Goal: Task Accomplishment & Management: Manage account settings

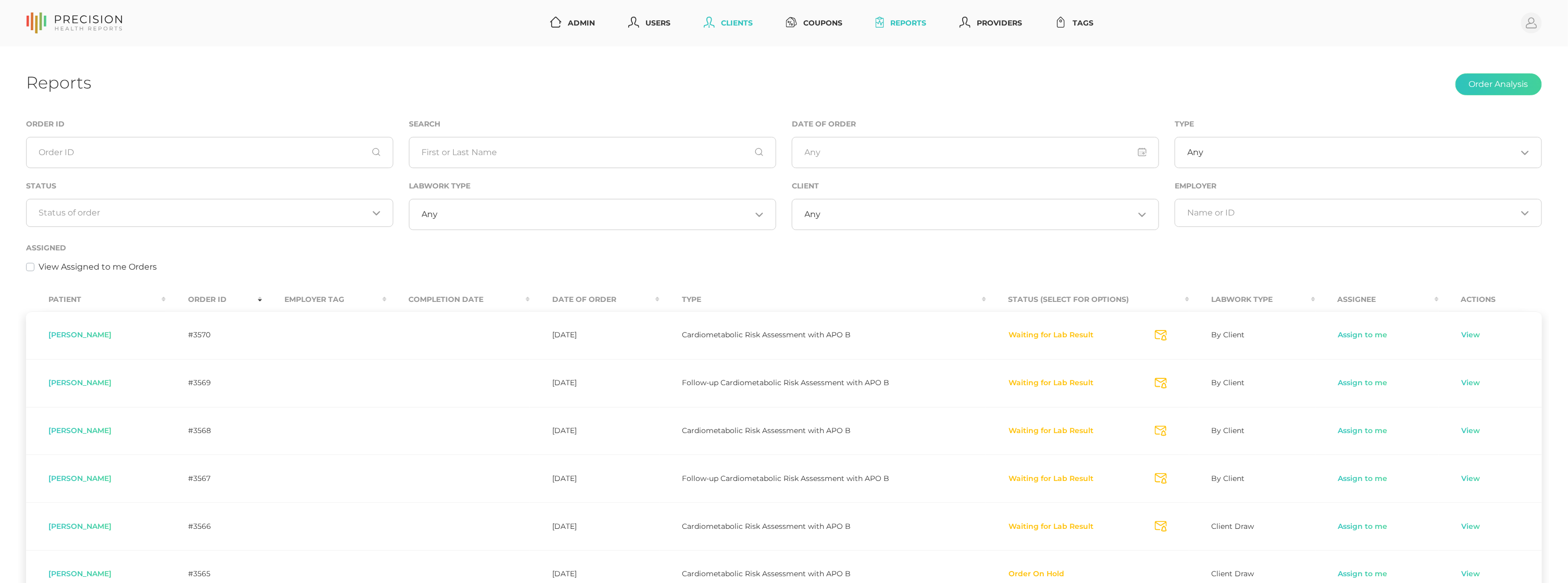
click at [731, 18] on link "Clients" at bounding box center [728, 23] width 57 height 19
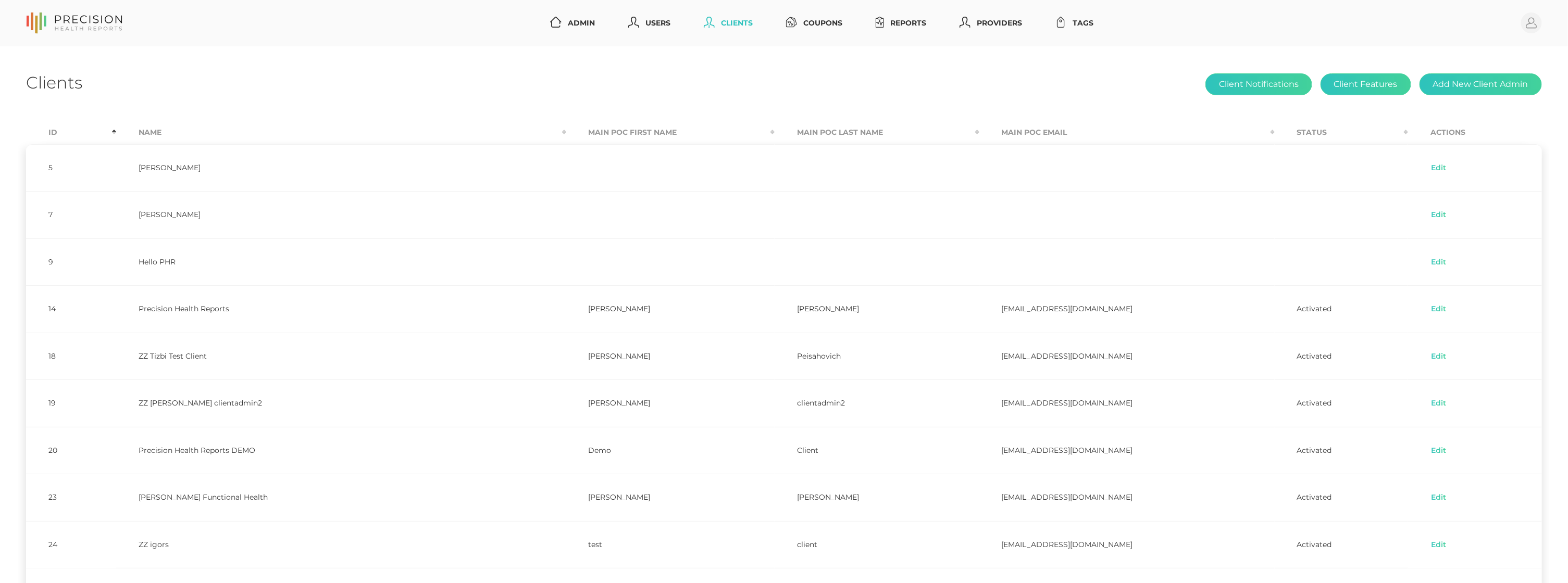
click at [52, 132] on th "Id" at bounding box center [71, 133] width 90 height 23
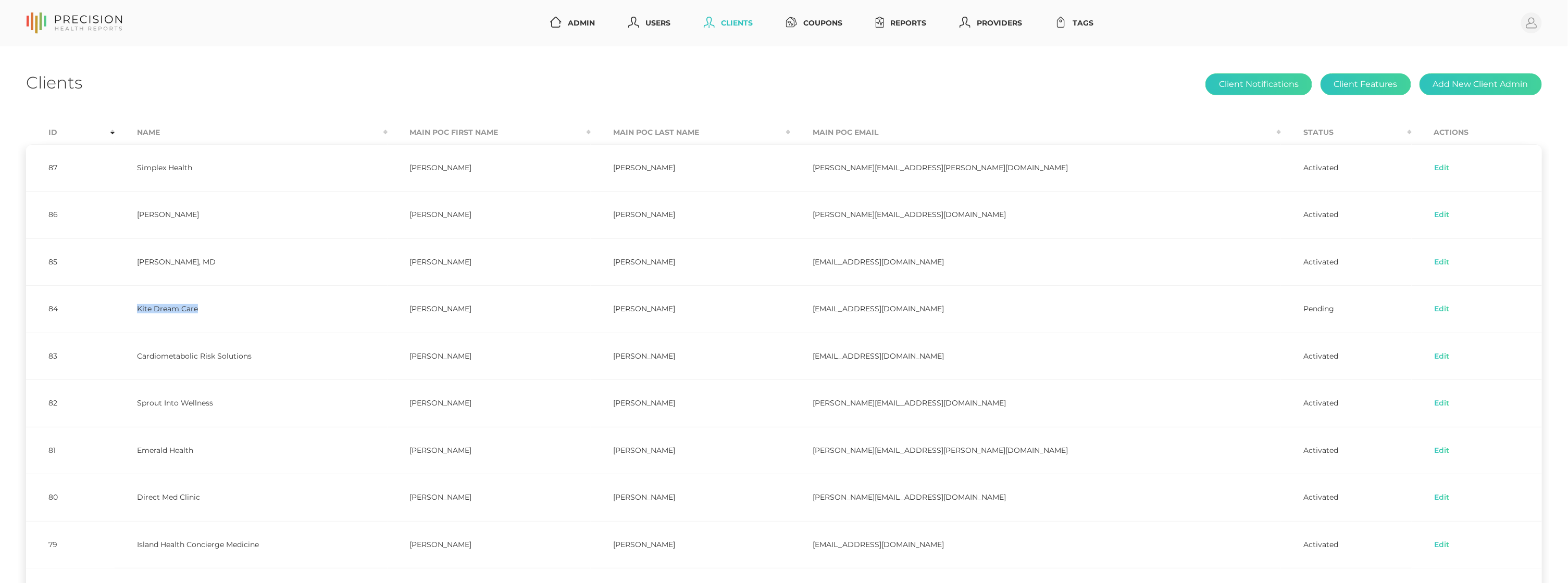
drag, startPoint x: 145, startPoint y: 307, endPoint x: 221, endPoint y: 307, distance: 76.0
click at [221, 307] on td "Kite Dream Care" at bounding box center [251, 309] width 272 height 47
copy td "Kite Dream Care"
click at [1371, 82] on button "Client Features" at bounding box center [1366, 85] width 91 height 22
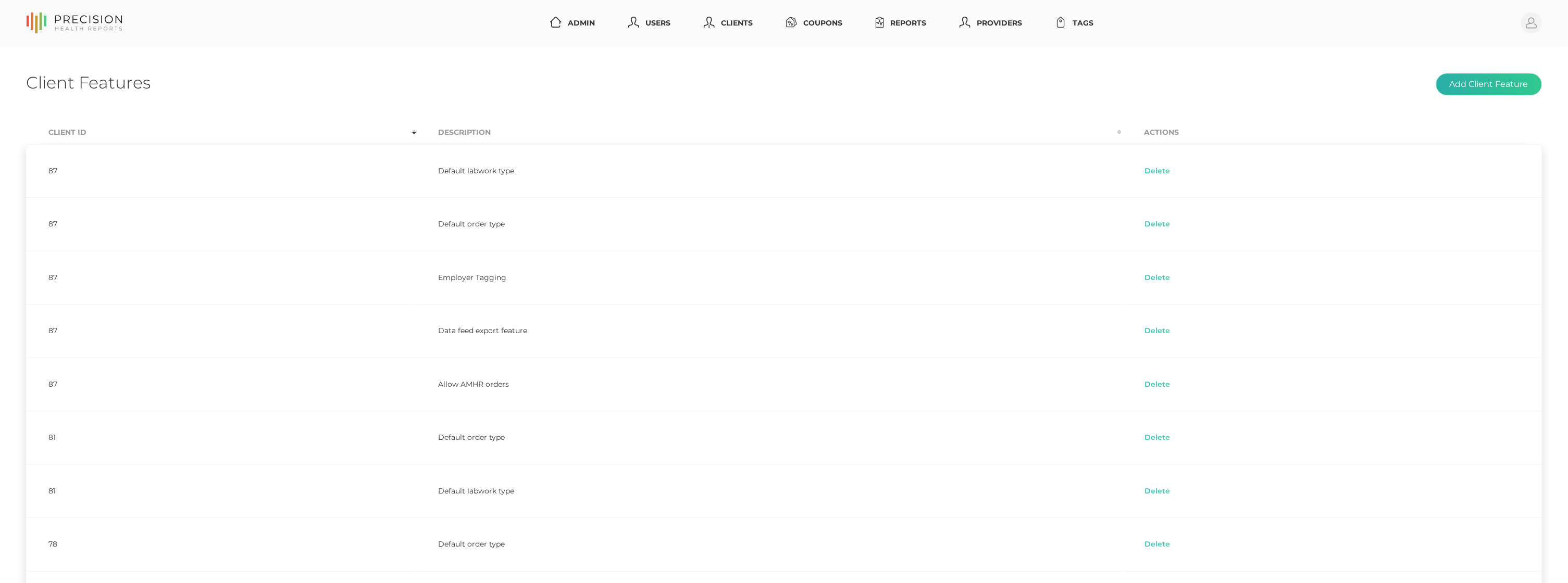
click at [1517, 81] on button "Add Client Feature" at bounding box center [1489, 85] width 106 height 22
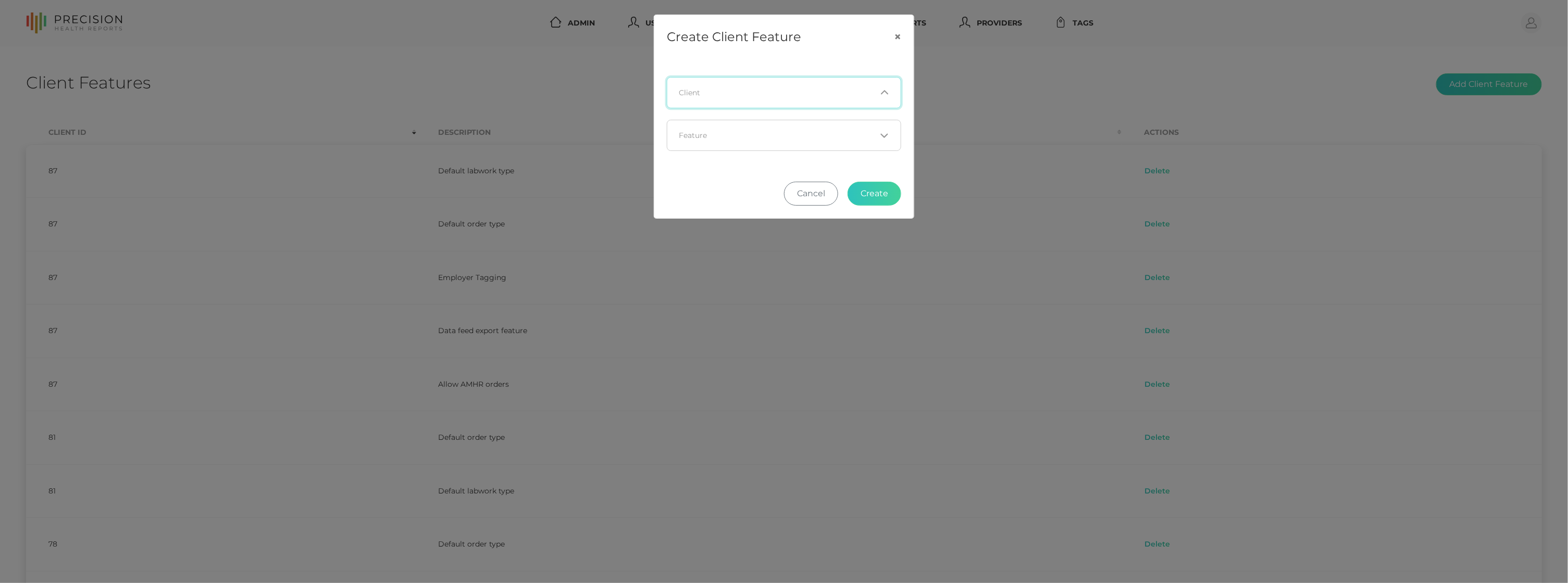
click at [712, 92] on input "Search for option" at bounding box center [778, 92] width 197 height 10
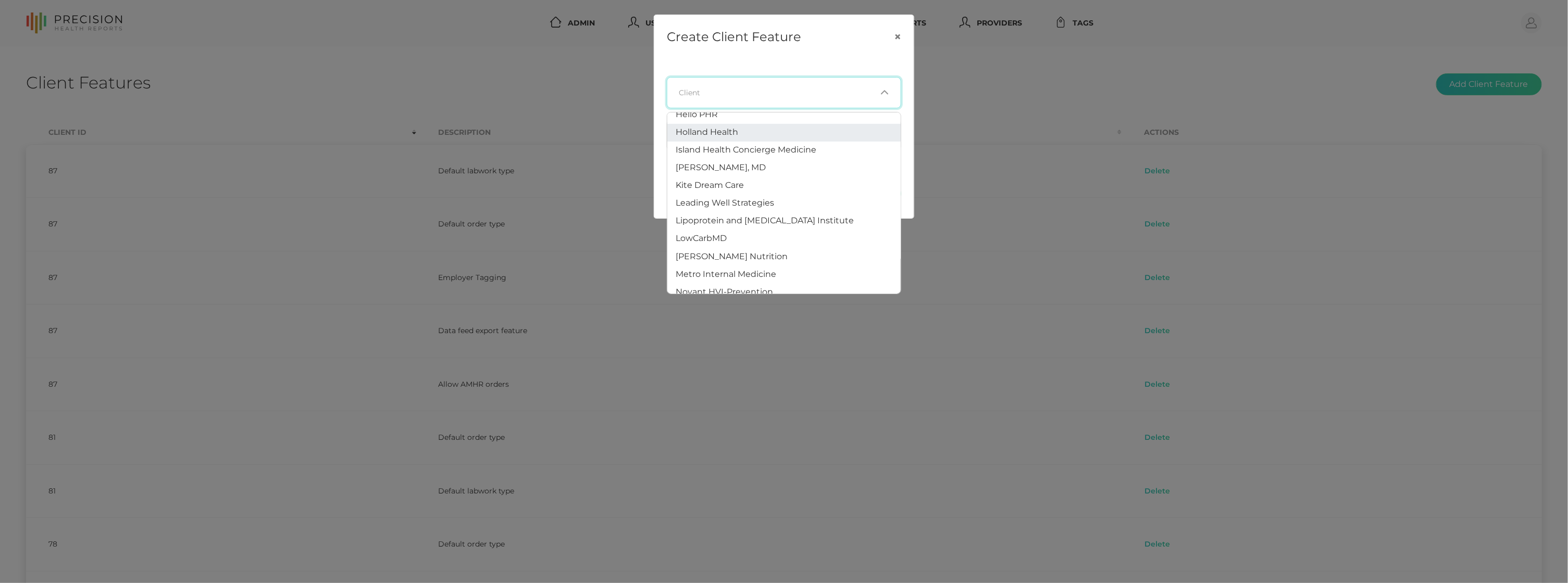
scroll to position [386, 0]
click at [737, 177] on span "Kite Dream Care" at bounding box center [709, 182] width 68 height 10
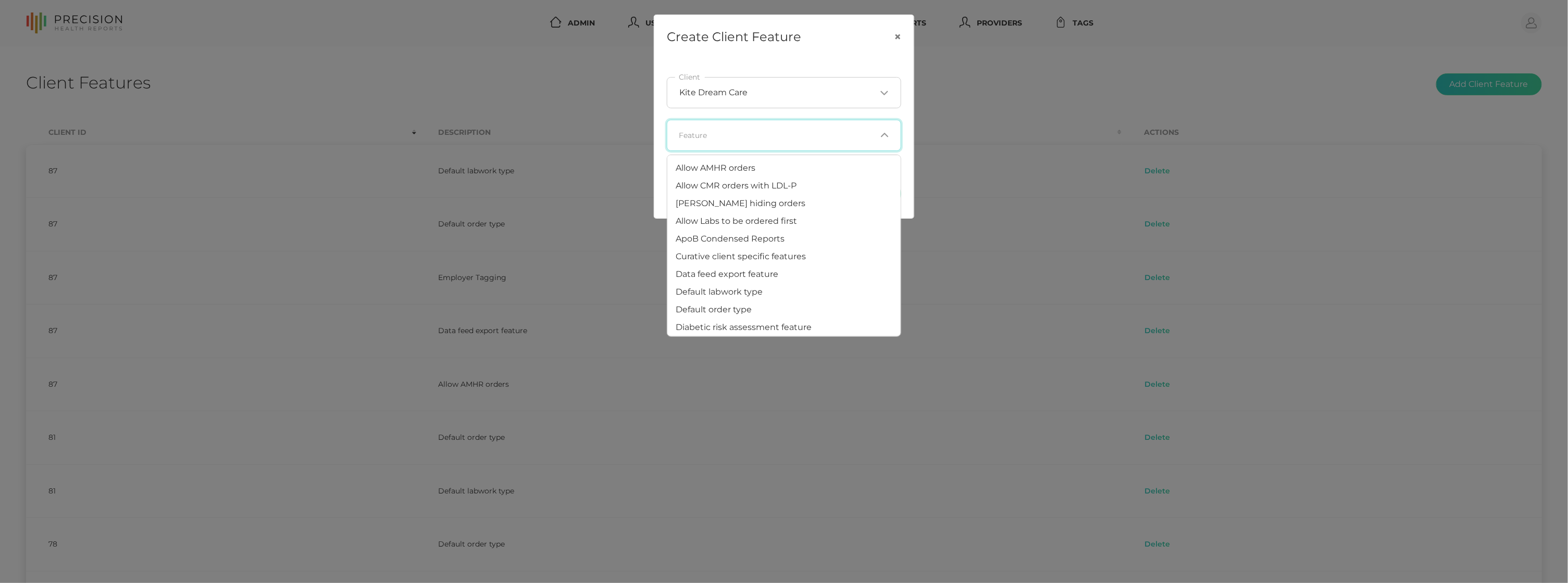
click at [776, 130] on input "Search for option" at bounding box center [778, 135] width 197 height 10
click at [724, 287] on span "Default labwork type" at bounding box center [719, 292] width 87 height 10
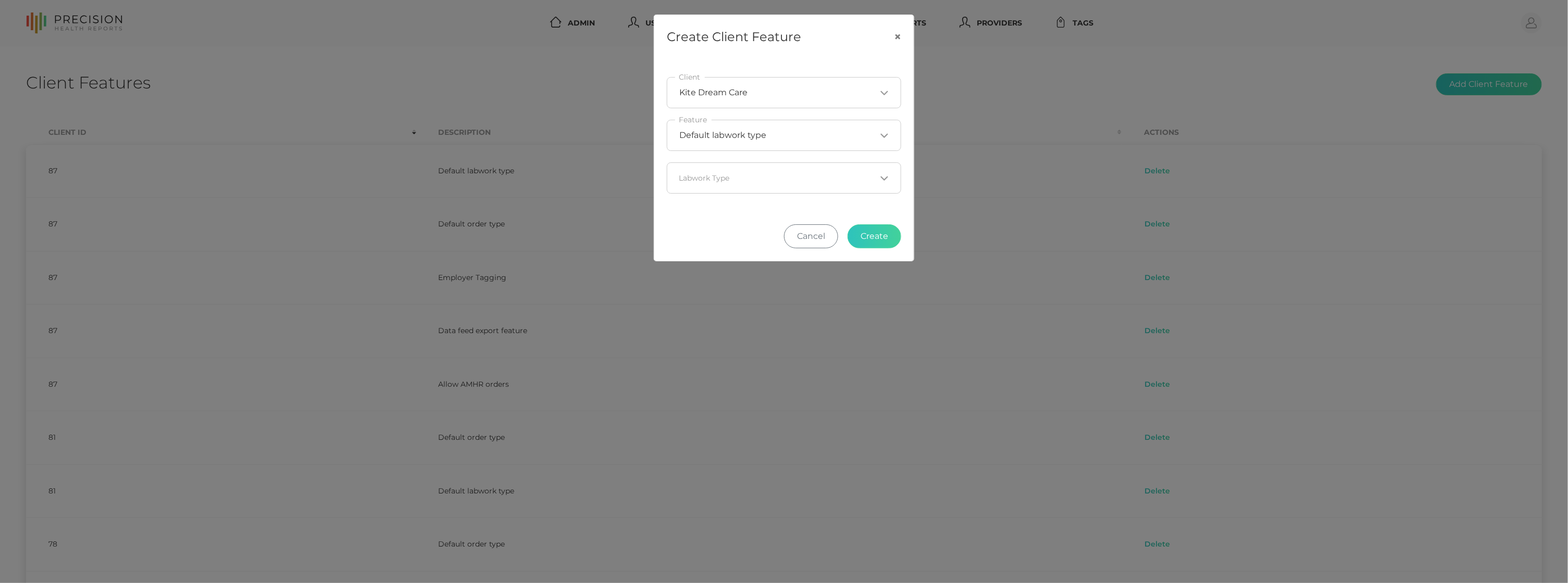
click at [761, 186] on div "Loading..." at bounding box center [783, 177] width 235 height 31
click at [734, 238] on li "LabCorp PSC" at bounding box center [783, 246] width 233 height 18
click at [869, 230] on button "Create" at bounding box center [874, 236] width 54 height 24
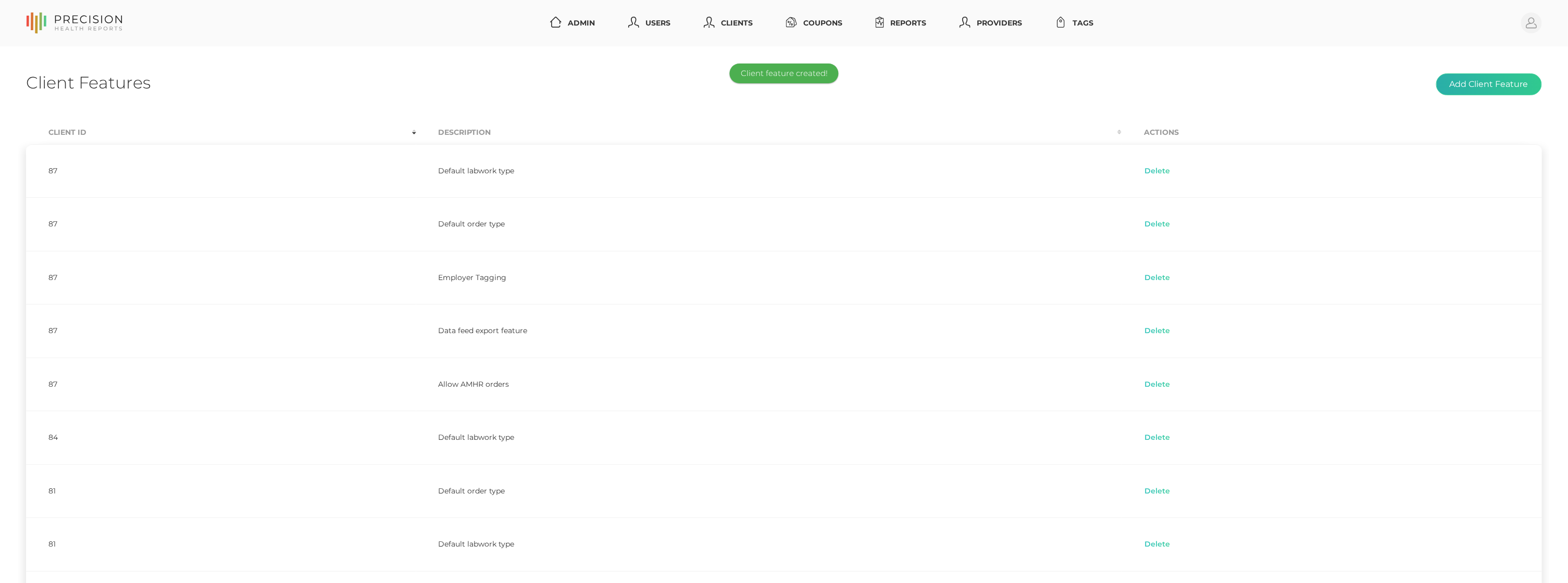
click at [1502, 87] on button "Add Client Feature" at bounding box center [1489, 85] width 106 height 22
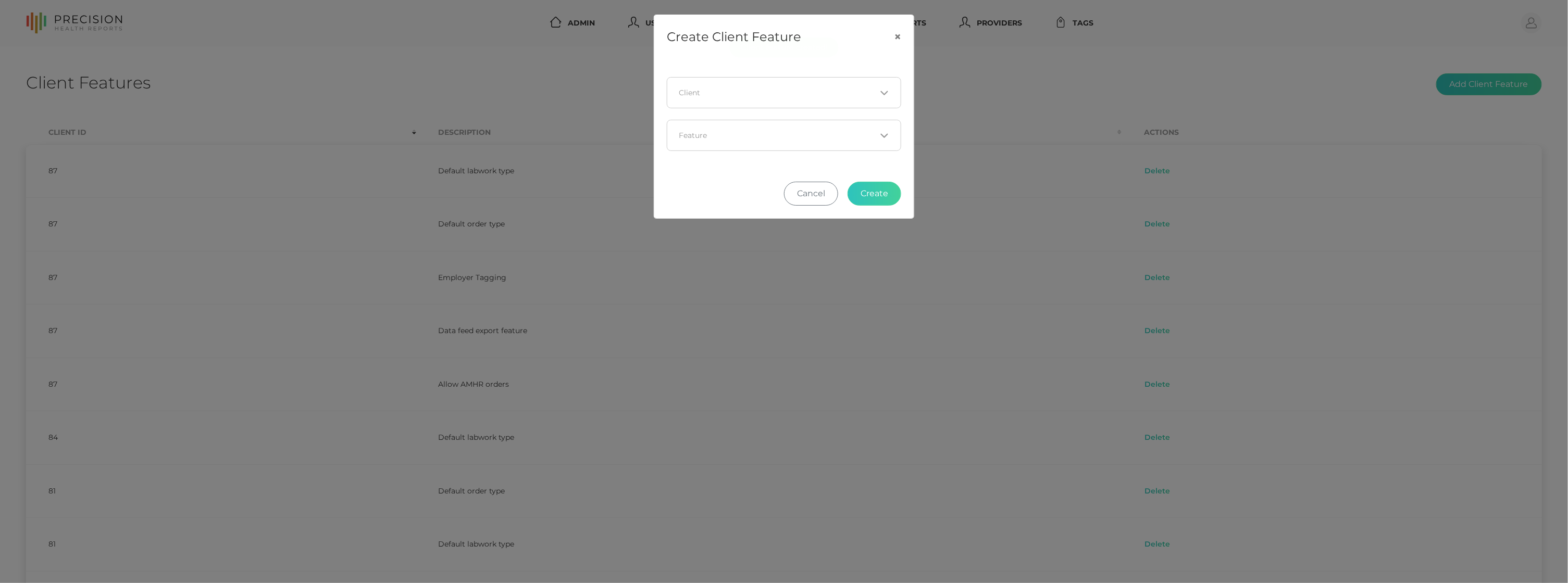
click at [847, 98] on div "Loading..." at bounding box center [783, 92] width 235 height 31
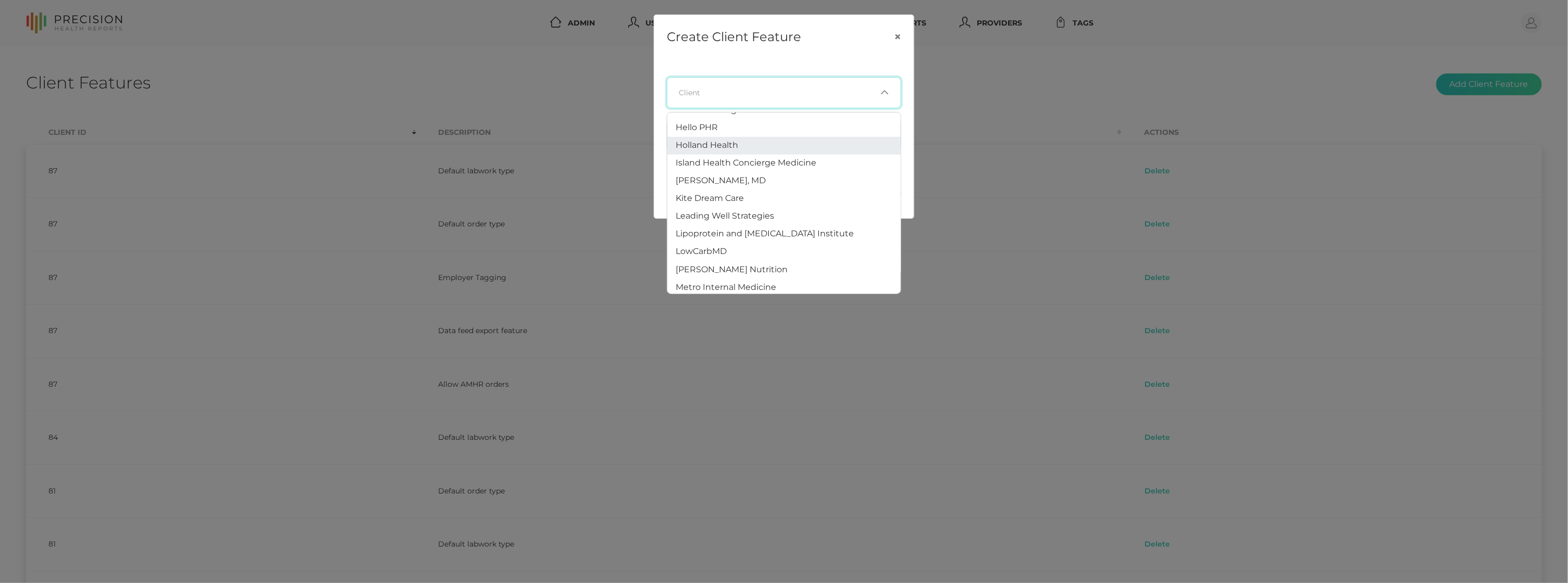
scroll to position [375, 0]
click at [765, 185] on li "Kite Dream Care" at bounding box center [783, 194] width 233 height 18
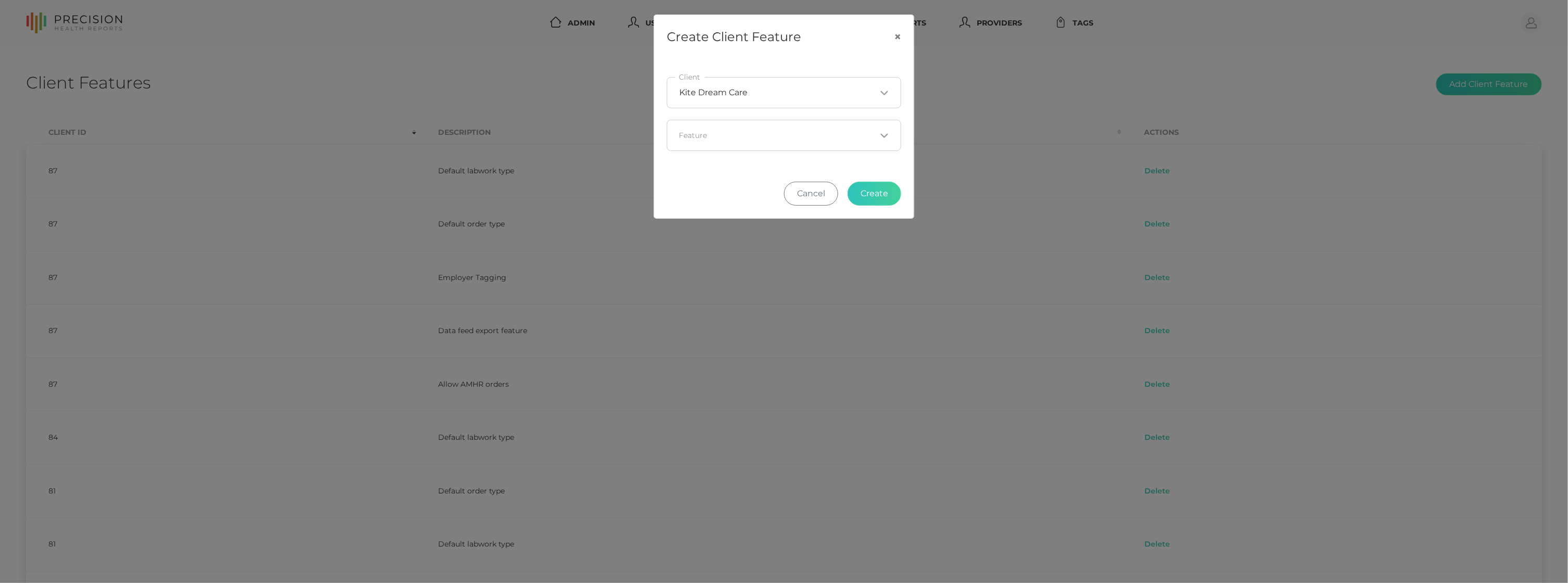
click at [838, 136] on input "Search for option" at bounding box center [778, 135] width 197 height 10
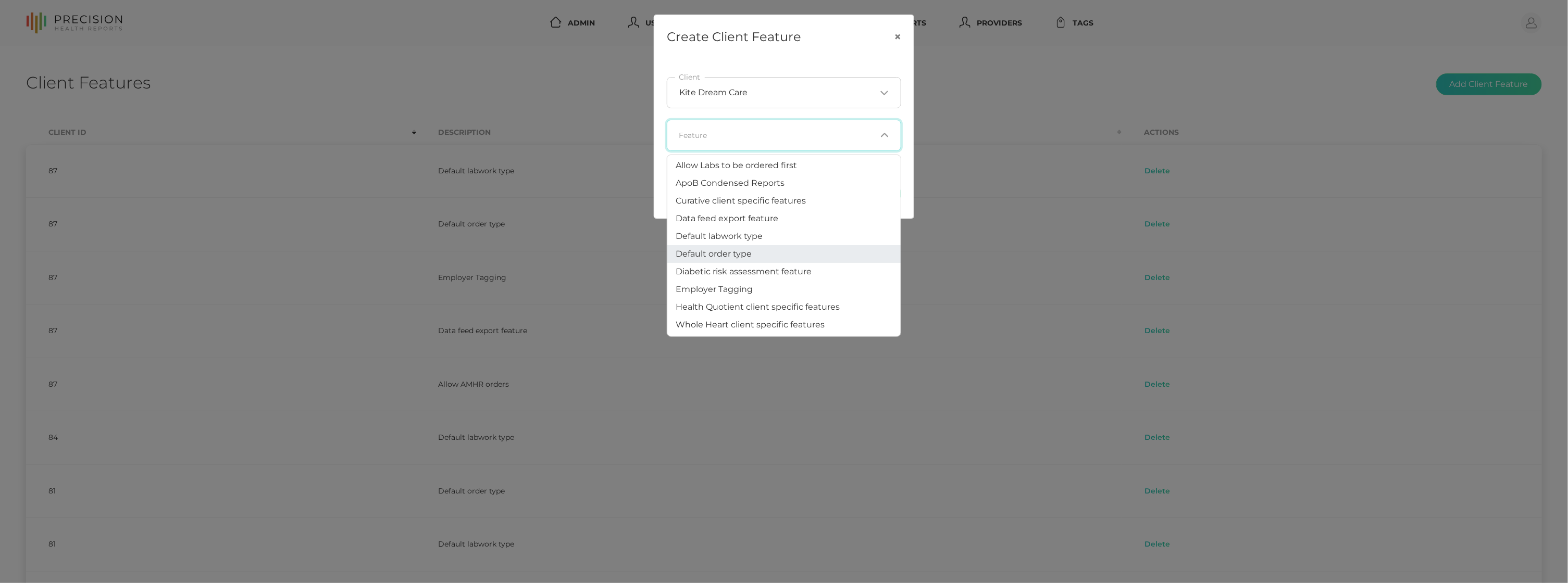
scroll to position [54, 0]
click at [800, 248] on li "Default order type" at bounding box center [783, 256] width 233 height 18
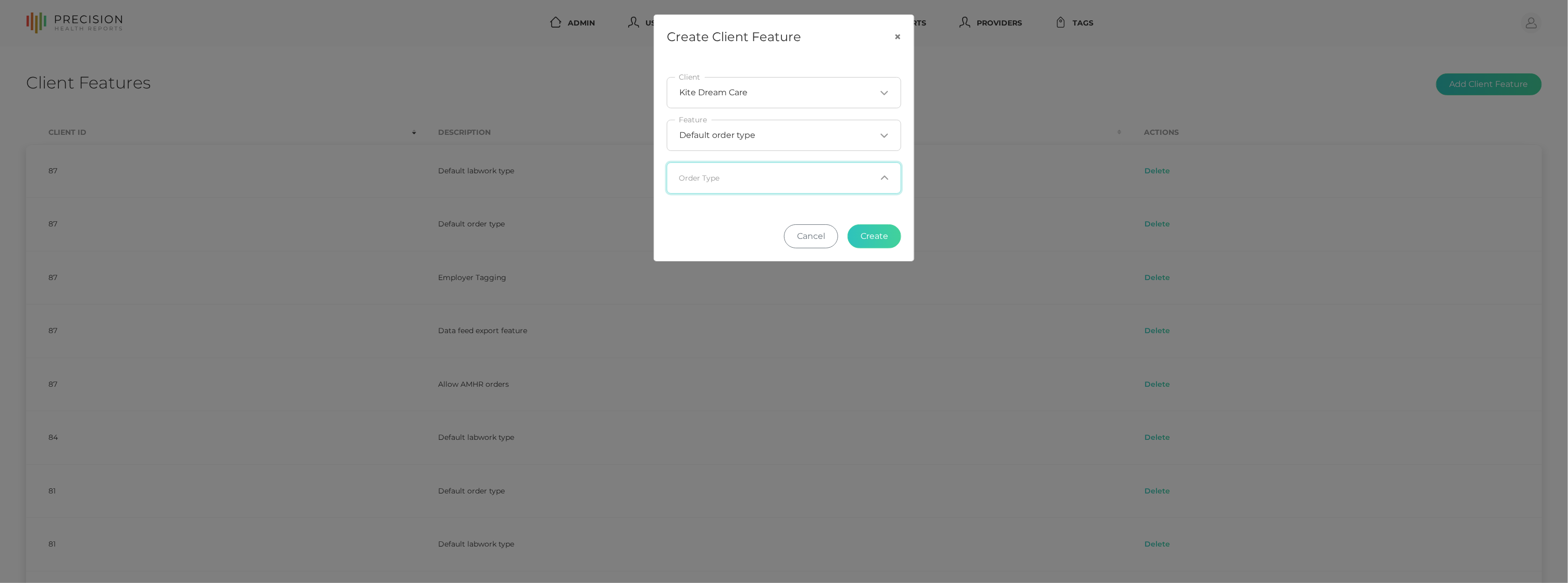
click at [787, 181] on input "Search for option" at bounding box center [778, 177] width 197 height 10
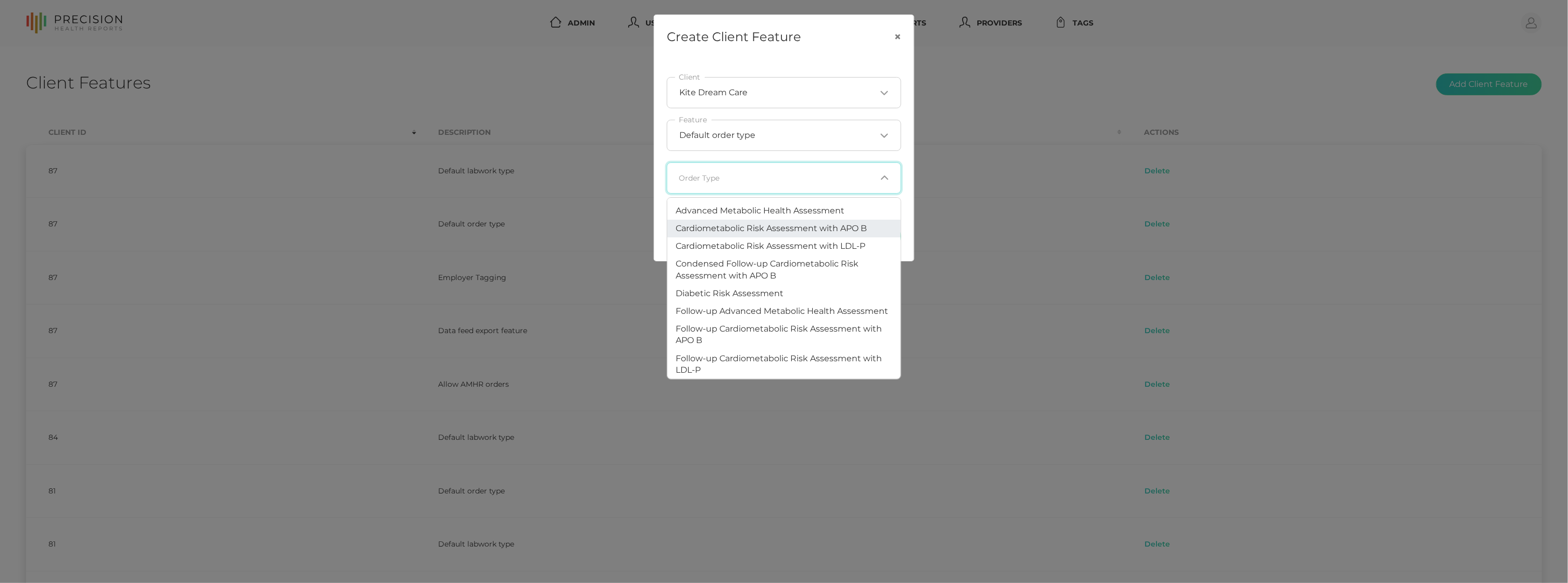
click at [796, 224] on span "Cardiometabolic Risk Assessment with APO B" at bounding box center [771, 228] width 191 height 10
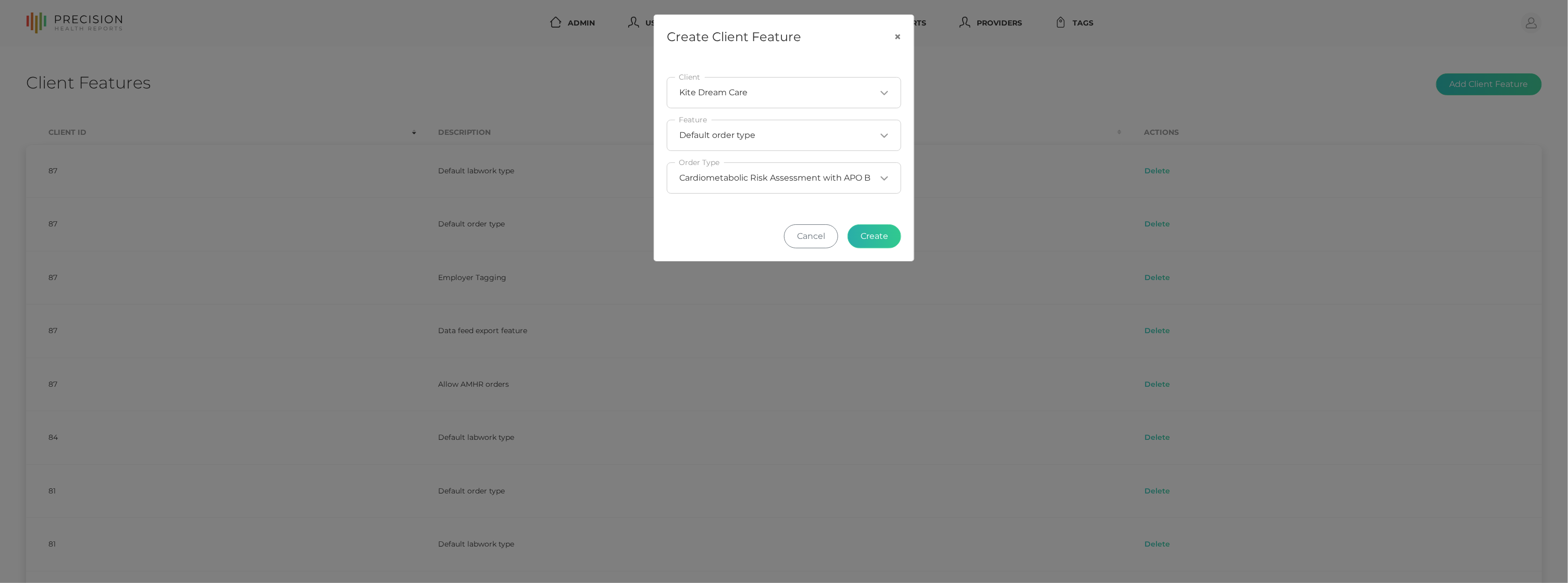
click at [867, 233] on button "Create" at bounding box center [874, 236] width 54 height 24
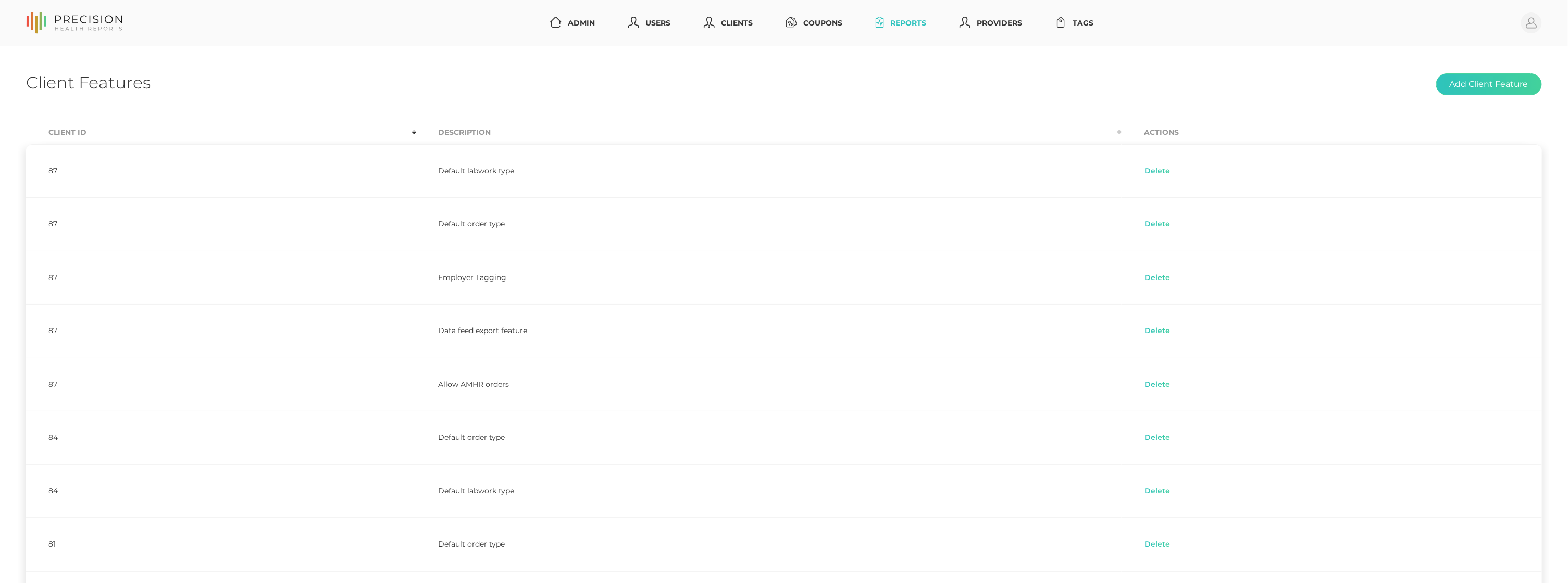
click at [911, 20] on link "Reports" at bounding box center [901, 23] width 59 height 19
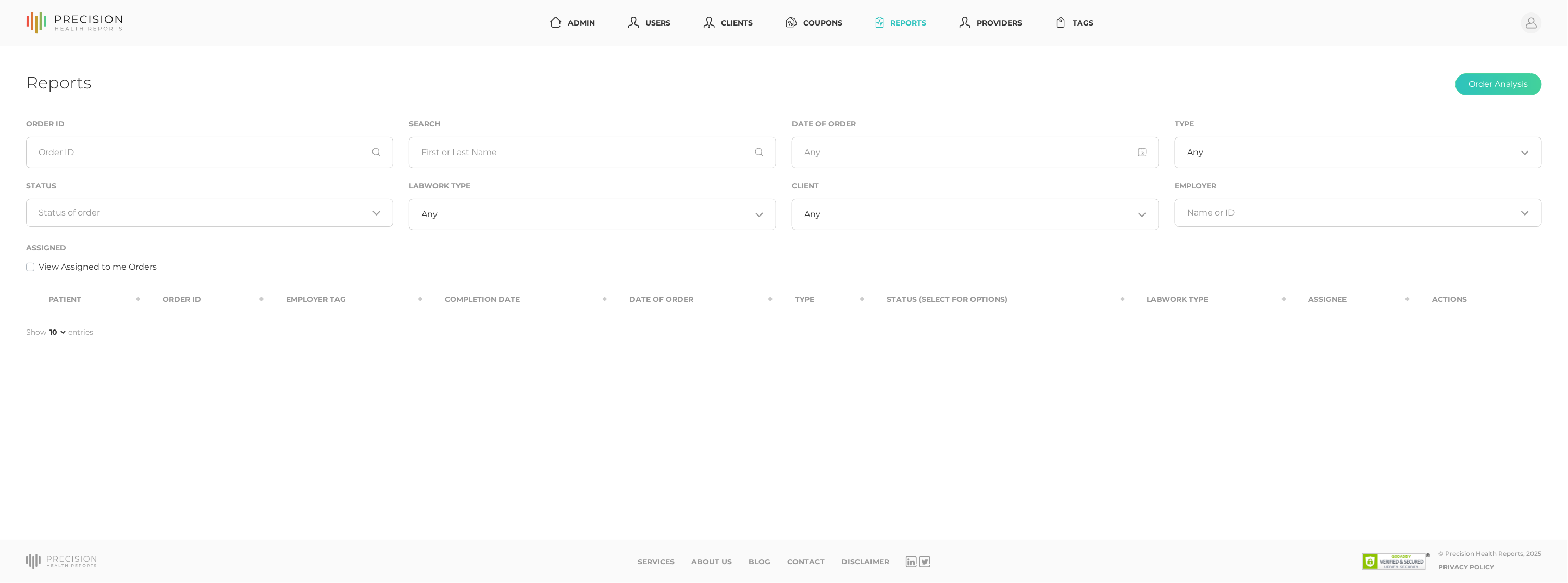
click at [105, 218] on div "Loading..." at bounding box center [210, 212] width 367 height 28
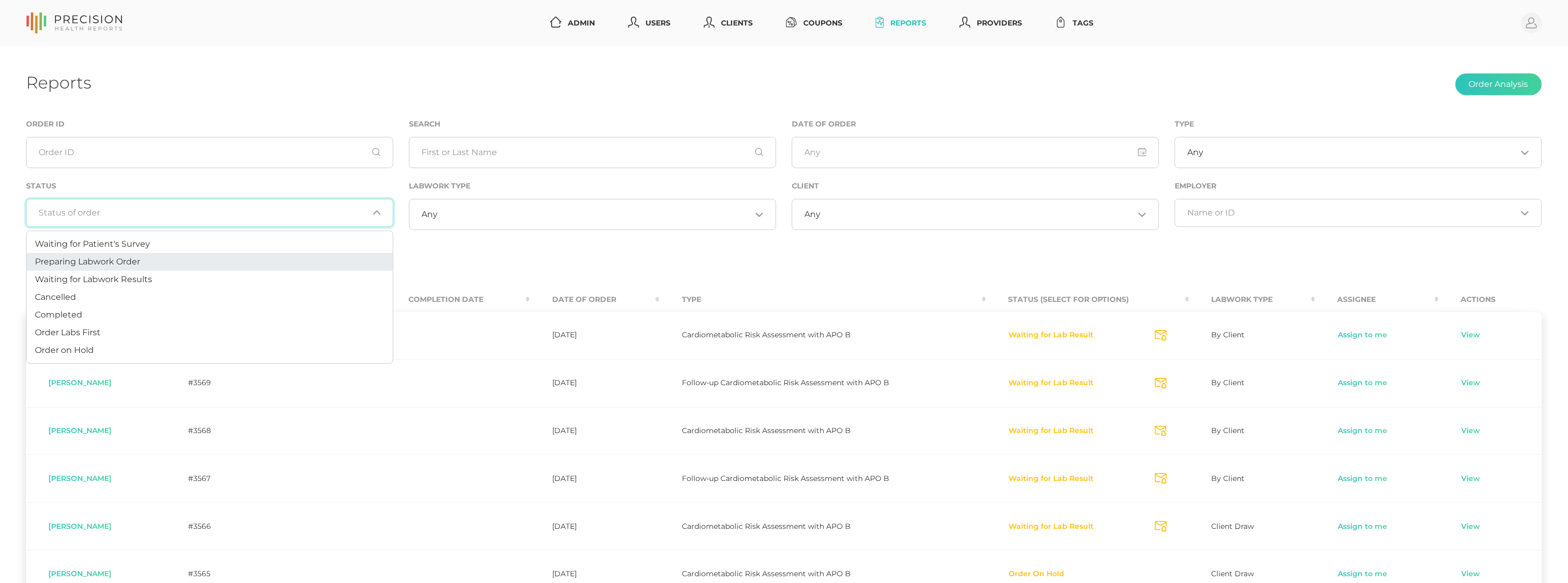
click at [101, 253] on li "Preparing Labwork Order" at bounding box center [210, 262] width 366 height 18
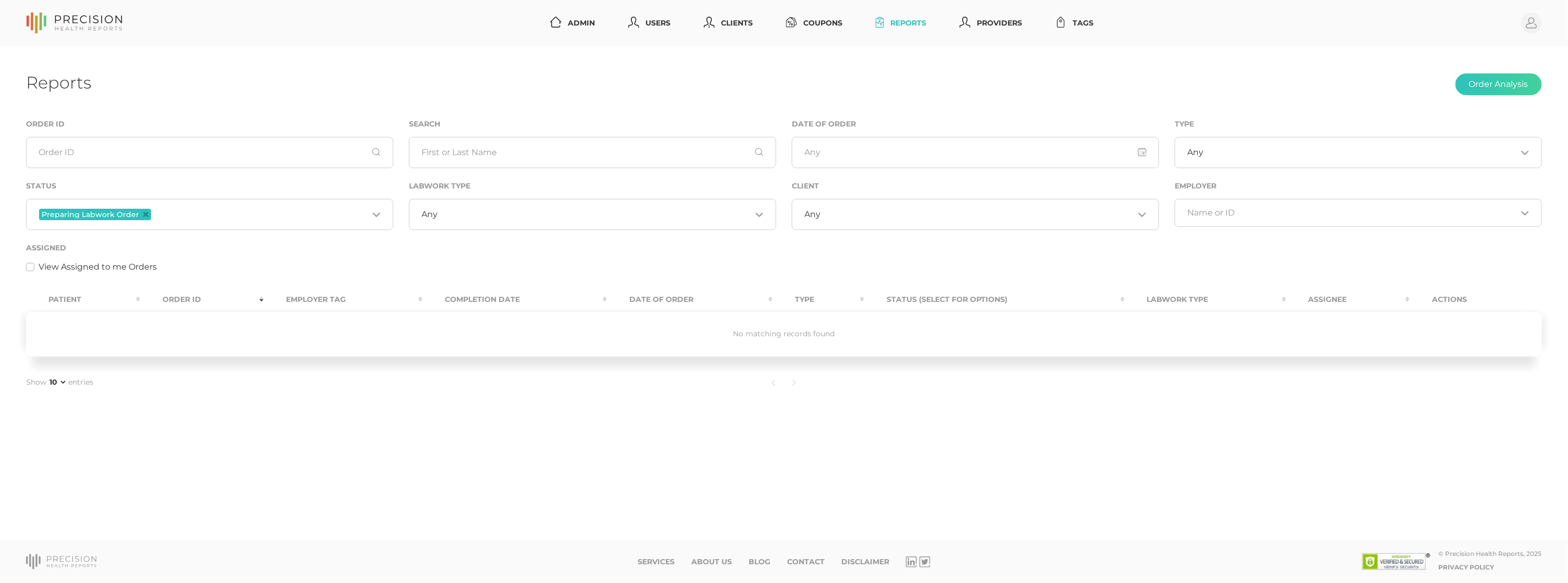
click at [143, 216] on icon "Deselect Preparing Labwork Order" at bounding box center [146, 214] width 6 height 6
click at [213, 217] on input "Search for option" at bounding box center [204, 212] width 329 height 10
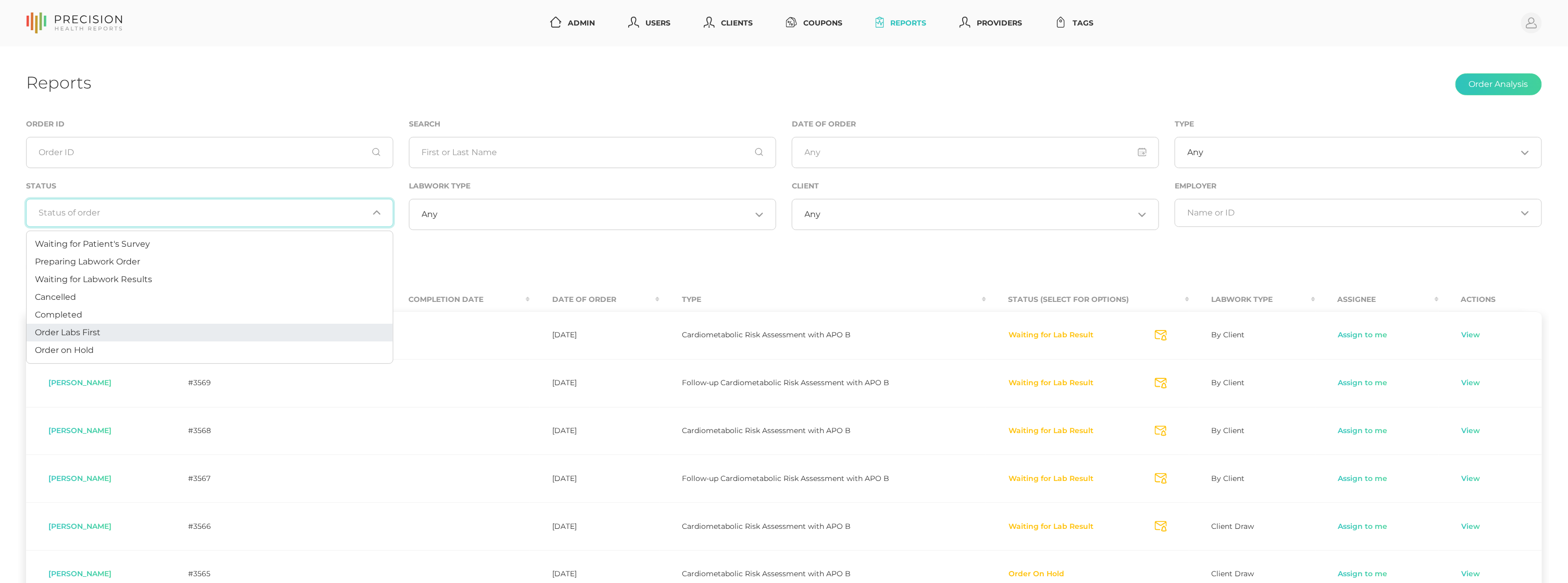
click at [98, 324] on li "Order Labs First" at bounding box center [210, 333] width 366 height 18
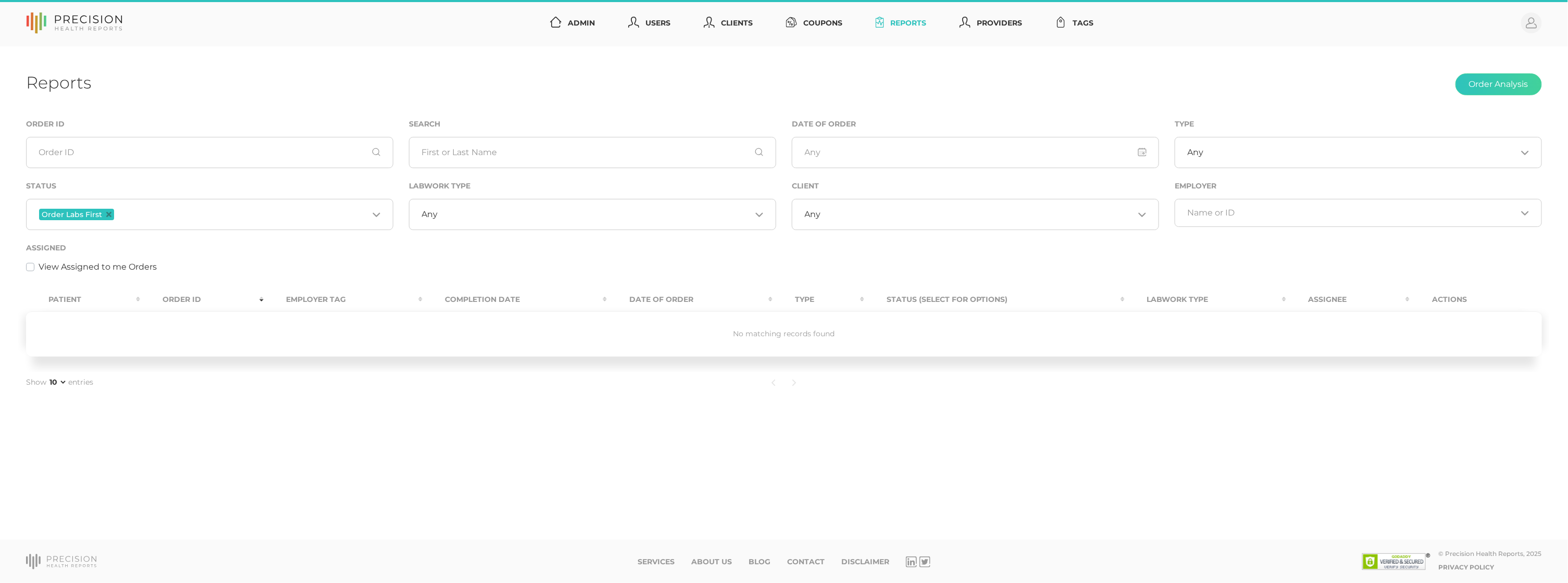
click at [109, 213] on icon "Deselect Order Labs First" at bounding box center [109, 214] width 6 height 6
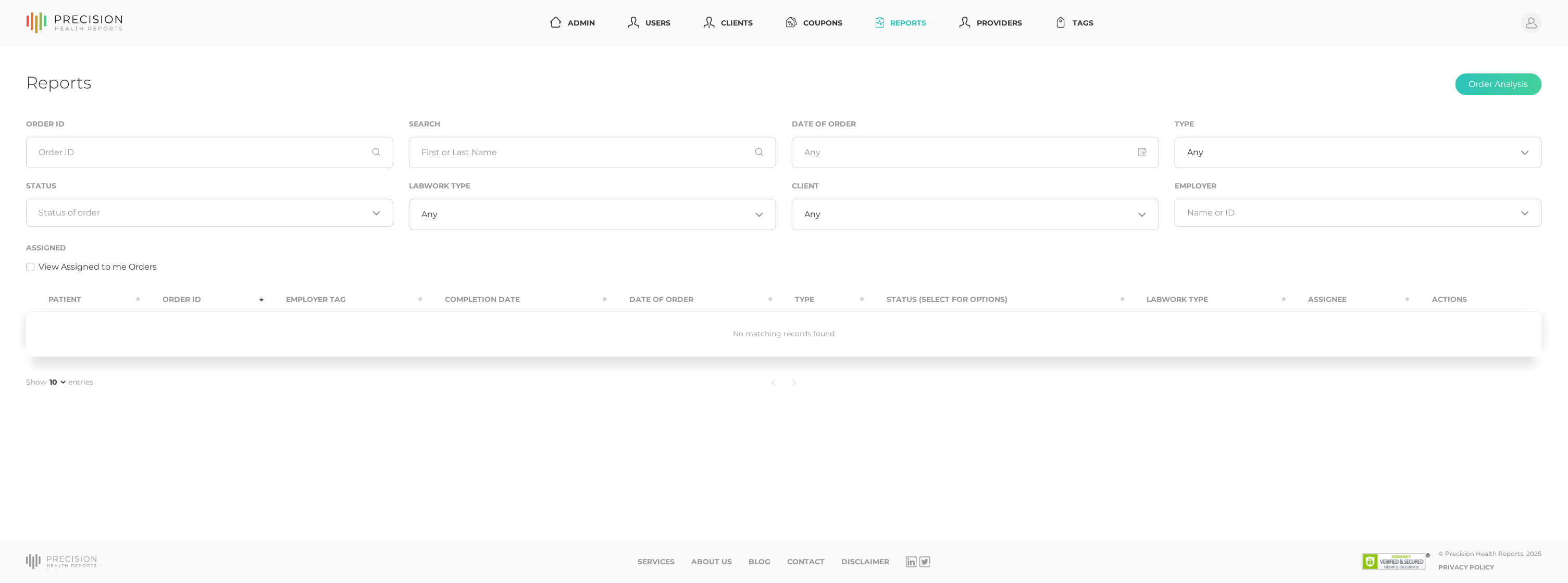
click at [166, 214] on input "Search for option" at bounding box center [204, 212] width 329 height 10
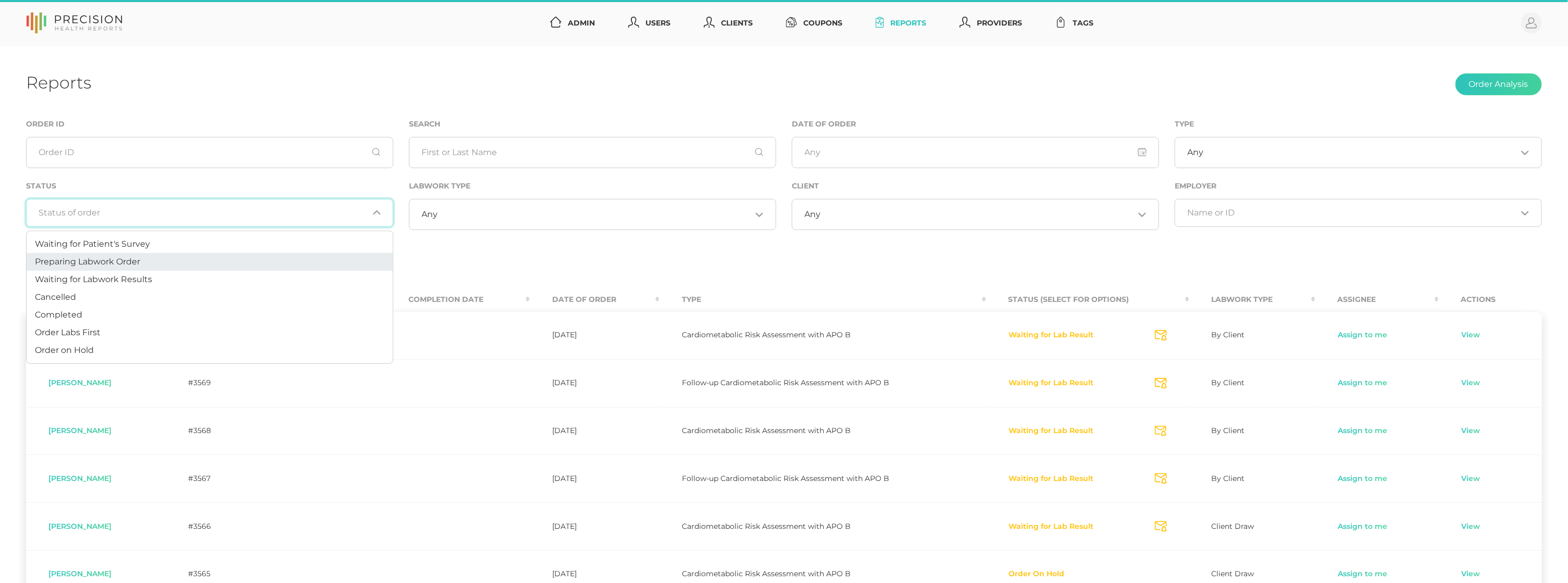
click at [127, 263] on span "Preparing Labwork Order" at bounding box center [87, 261] width 105 height 10
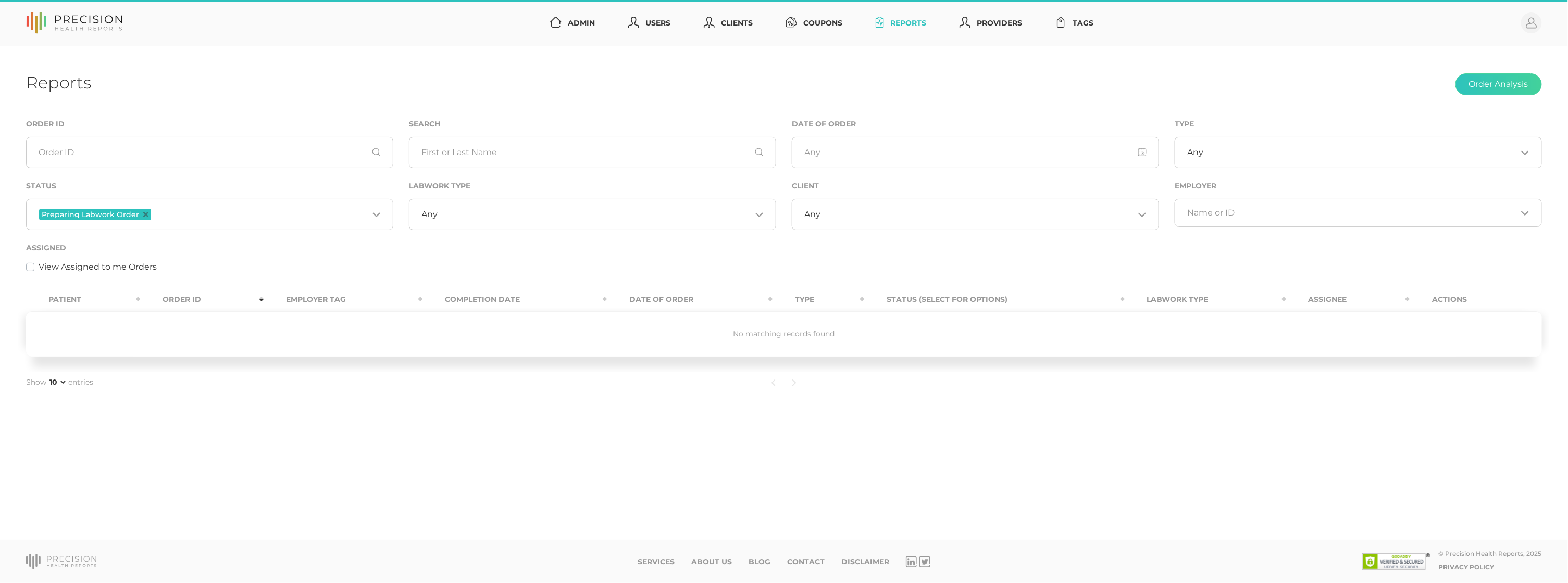
click at [144, 214] on icon "Deselect Preparing Labwork Order" at bounding box center [146, 214] width 6 height 6
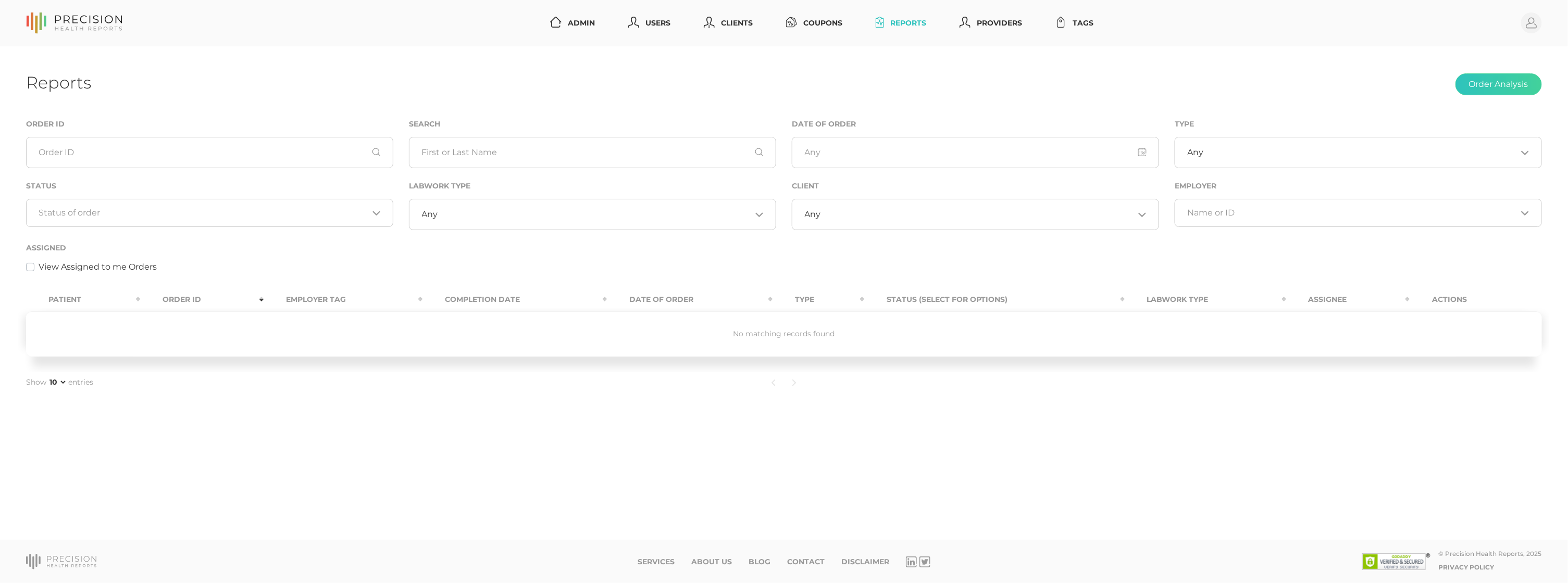
click at [190, 214] on input "Search for option" at bounding box center [204, 212] width 329 height 10
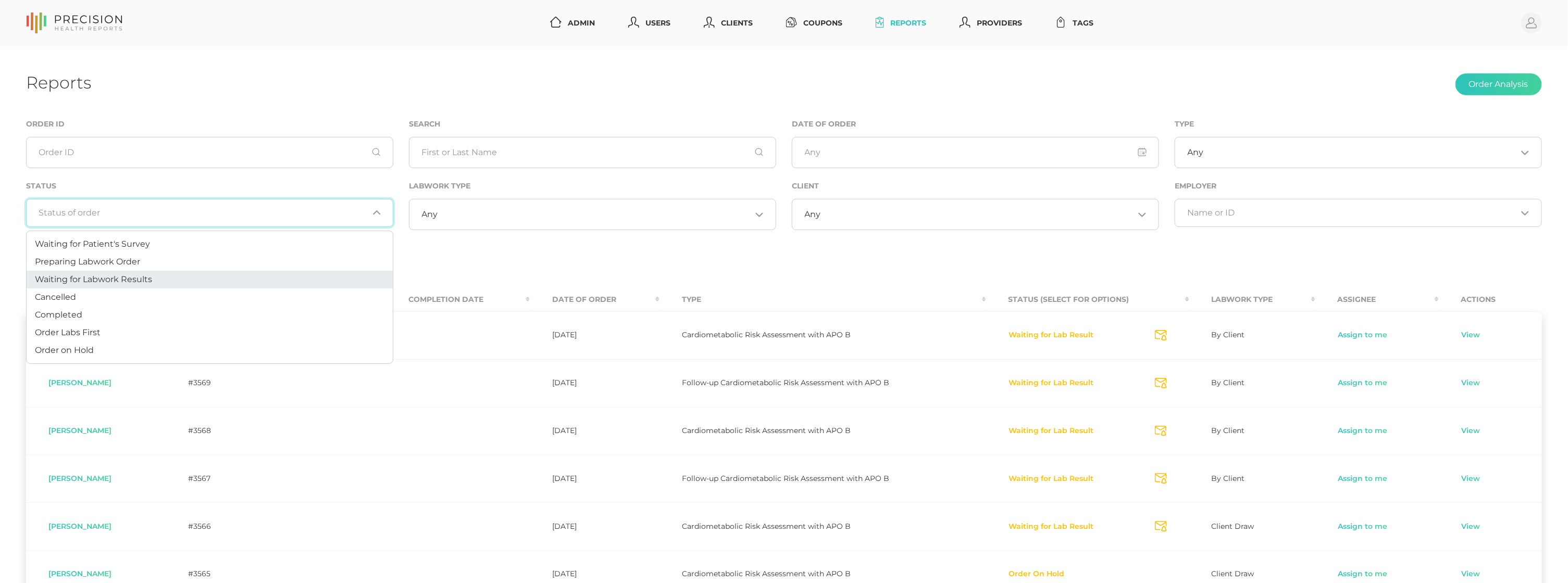
drag, startPoint x: 136, startPoint y: 280, endPoint x: 285, endPoint y: 257, distance: 150.8
click at [136, 280] on span "Waiting for Labwork Results" at bounding box center [94, 279] width 117 height 10
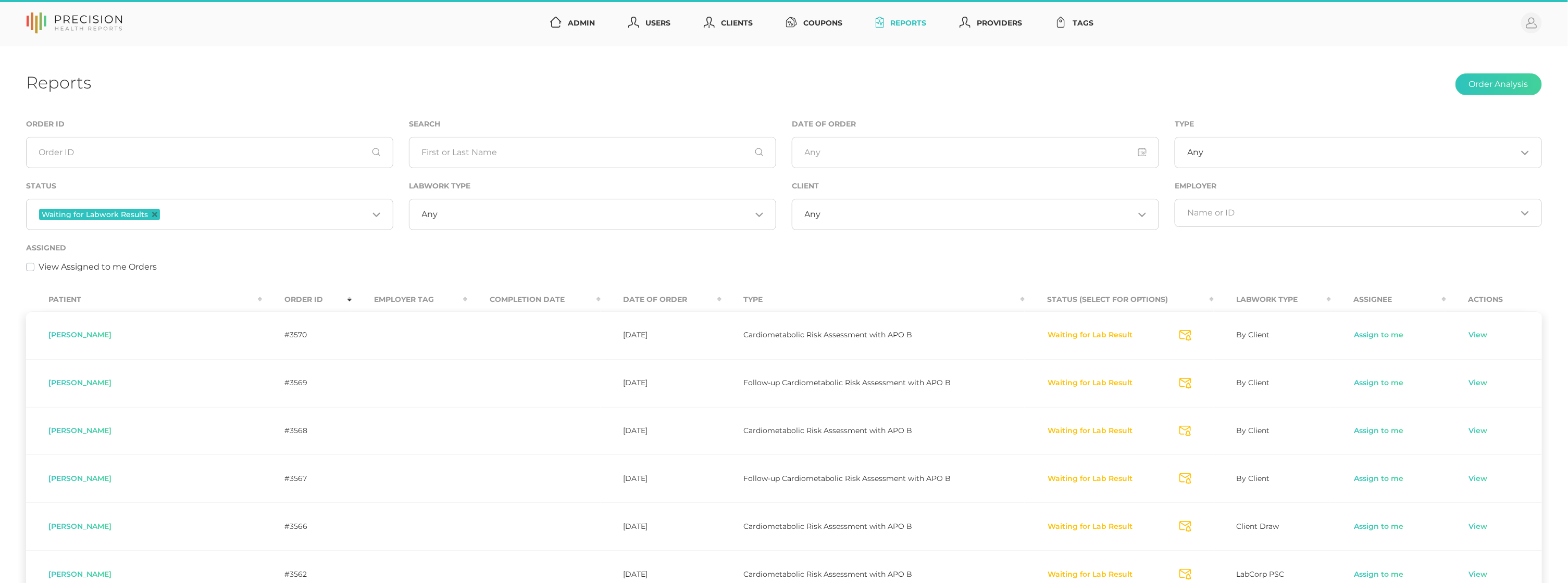
click at [471, 221] on div "Any Loading..." at bounding box center [593, 214] width 367 height 31
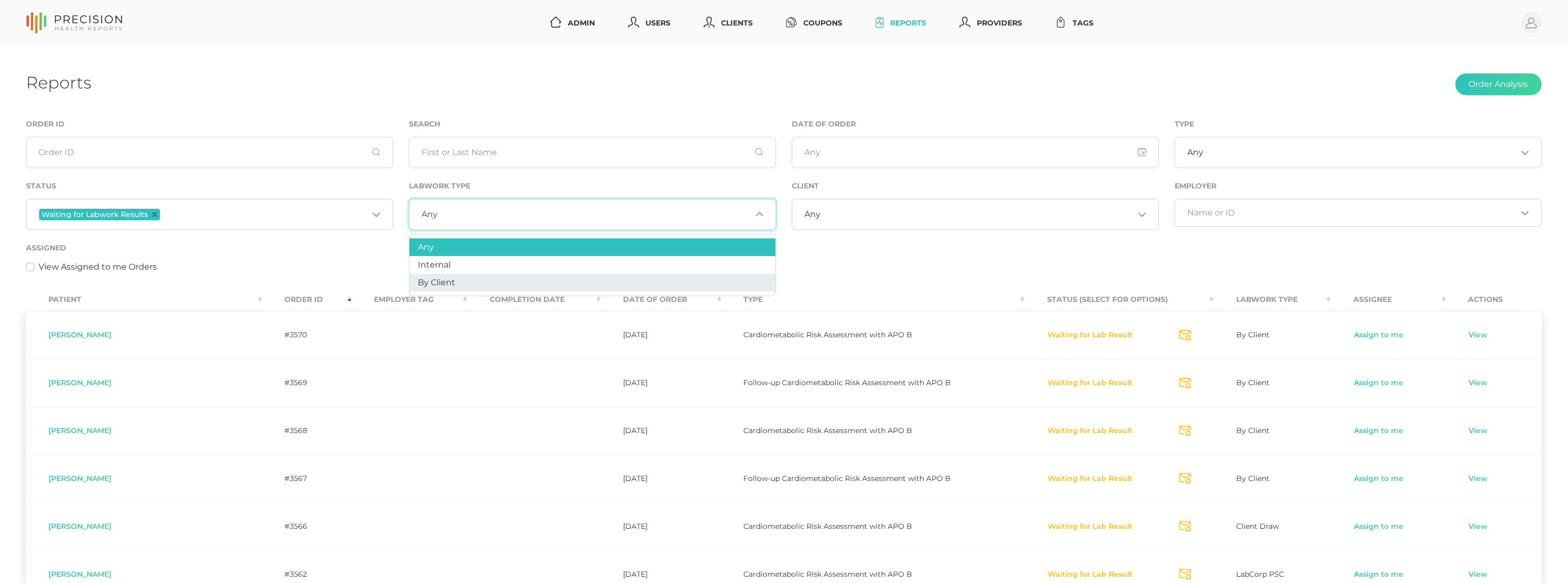
click at [459, 277] on li "By Client" at bounding box center [592, 283] width 366 height 18
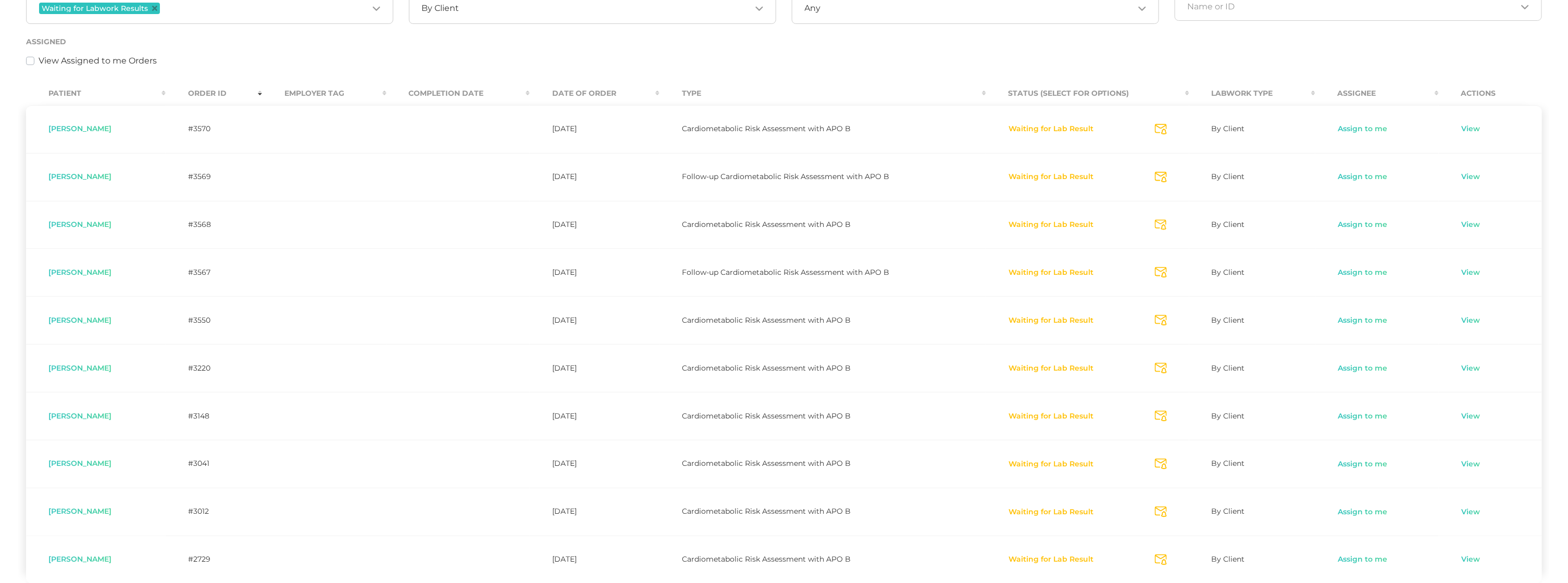
scroll to position [212, 0]
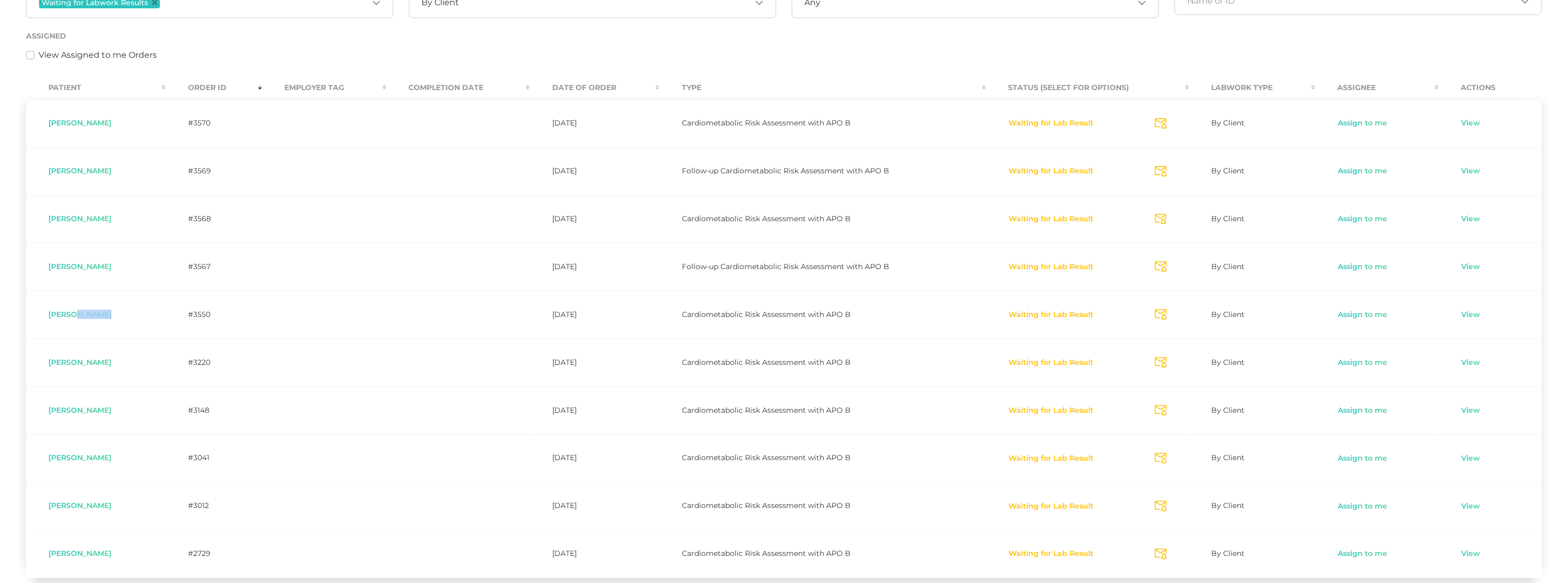
drag, startPoint x: 116, startPoint y: 318, endPoint x: 92, endPoint y: 331, distance: 27.3
click at [76, 316] on div "Donna Gougler" at bounding box center [96, 315] width 95 height 8
copy span "Gougler"
click at [1041, 316] on button "Waiting for Lab Result" at bounding box center [1051, 315] width 86 height 10
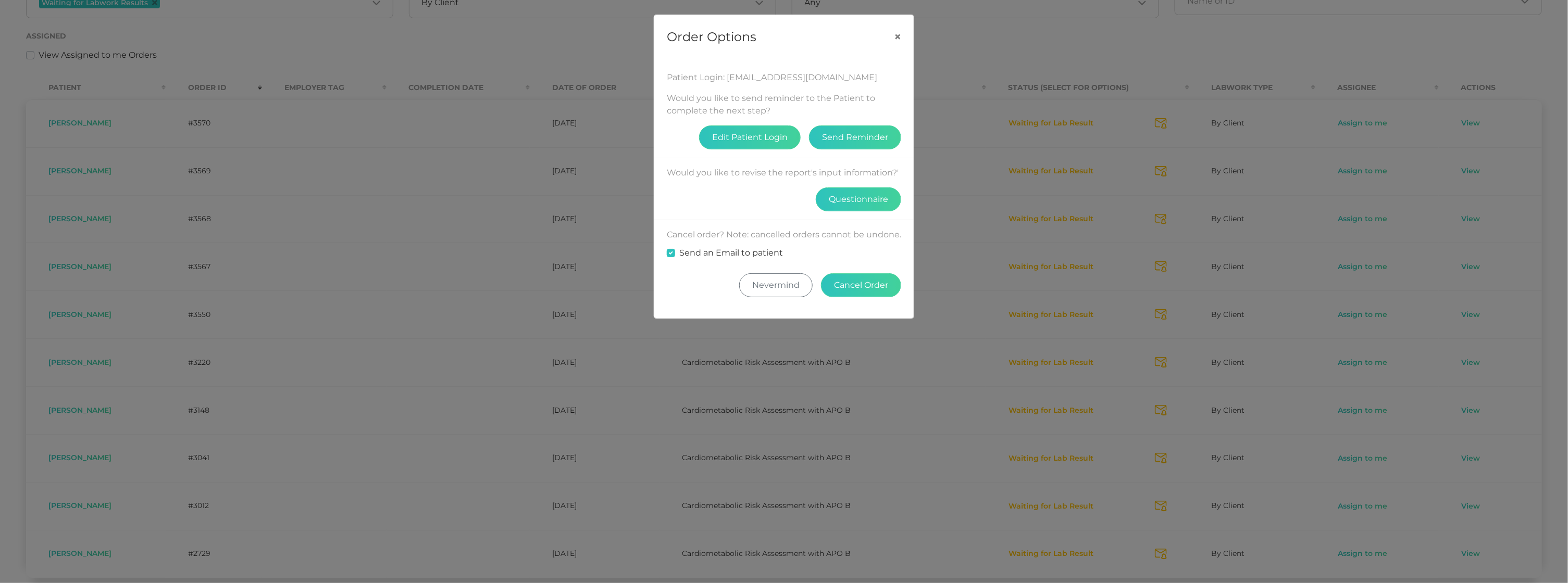
click at [689, 248] on label "Send an Email to patient" at bounding box center [731, 253] width 104 height 12
click at [675, 248] on input "Send an Email to patient" at bounding box center [671, 252] width 8 height 10
checkbox input "false"
click at [856, 278] on button "Cancel Order" at bounding box center [861, 285] width 80 height 24
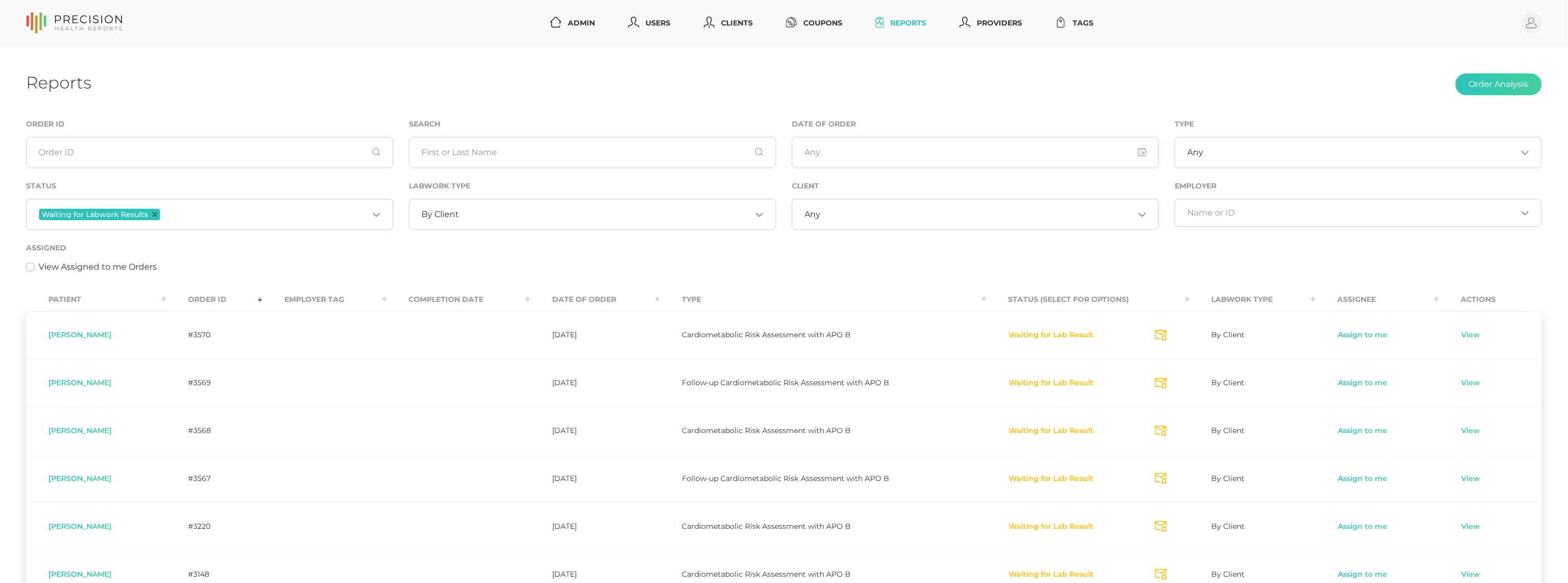
scroll to position [0, 0]
click at [153, 213] on icon "Deselect Waiting for Labwork Results" at bounding box center [155, 214] width 6 height 6
click at [641, 25] on link "Users" at bounding box center [649, 23] width 50 height 19
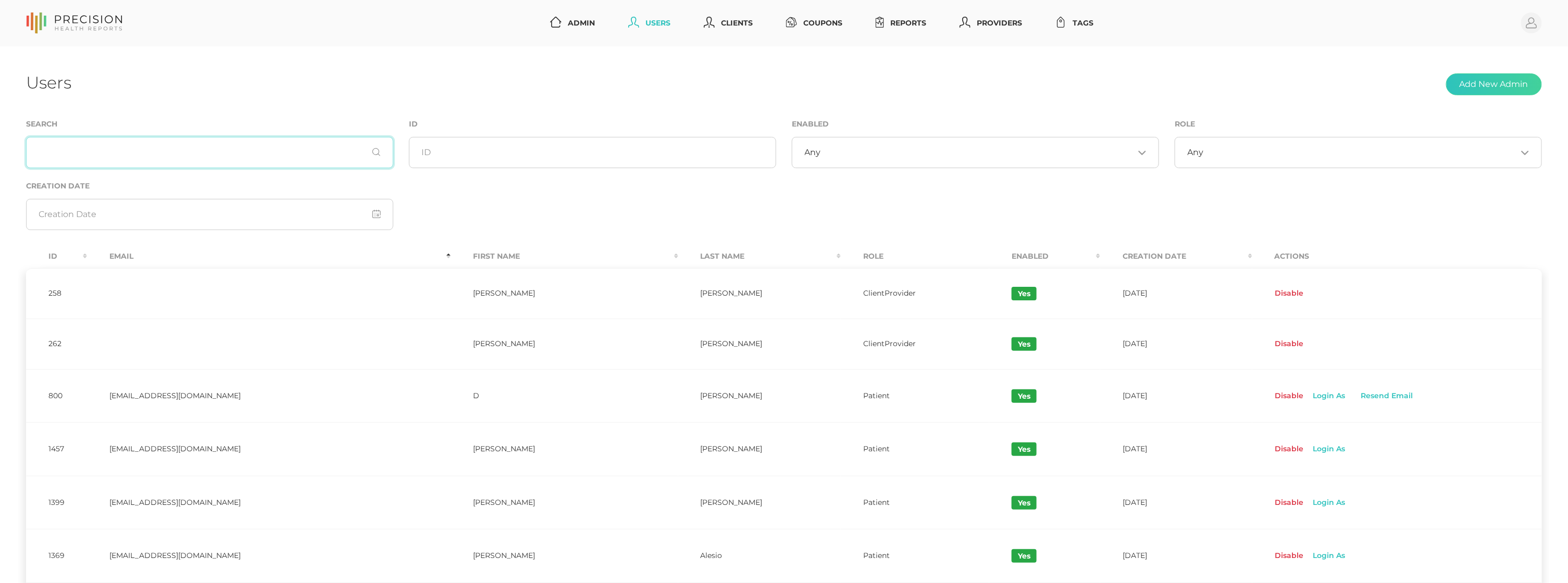
click at [252, 162] on input "text" at bounding box center [210, 152] width 367 height 31
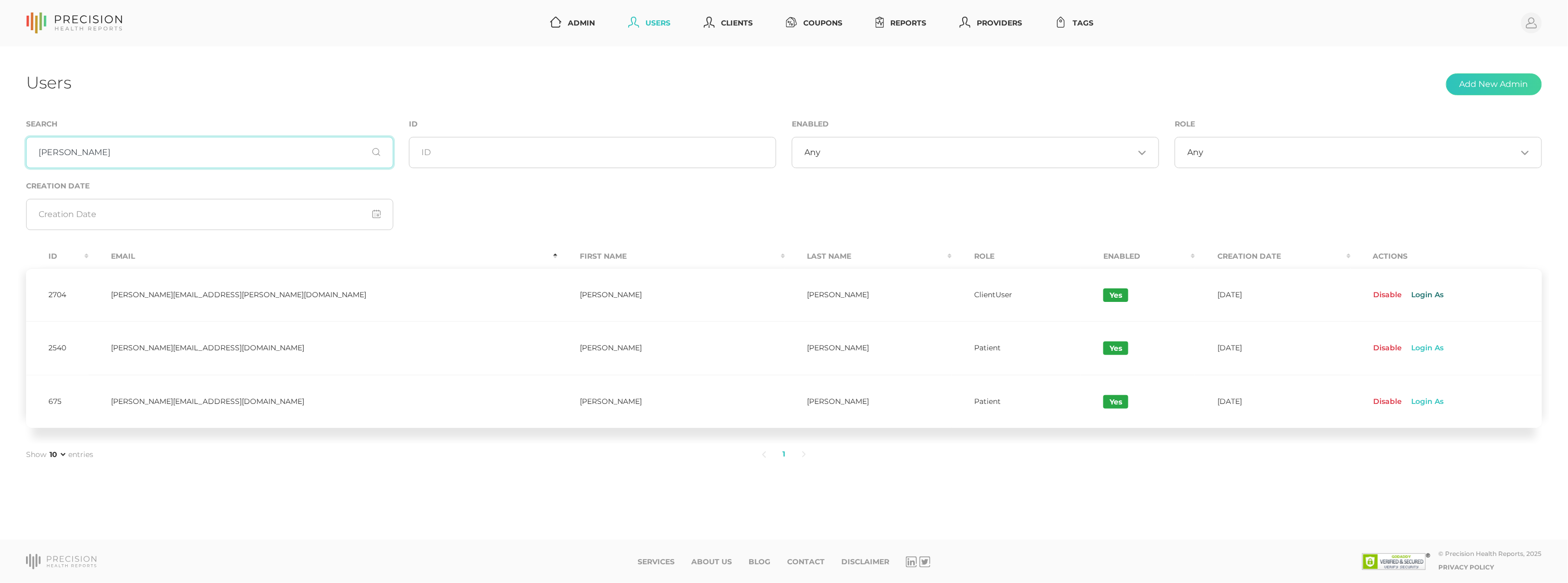
type input "Emily"
click at [1403, 293] on link "Login As" at bounding box center [1427, 295] width 48 height 16
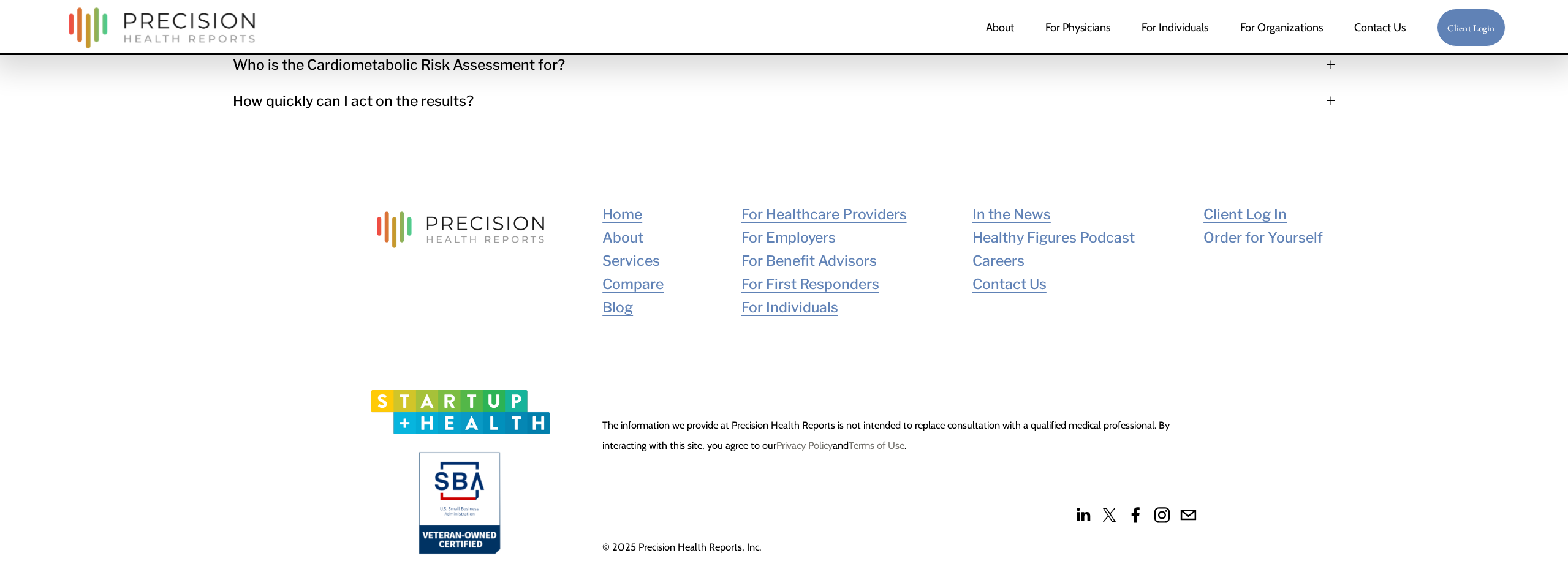
scroll to position [3118, 0]
click at [625, 298] on link "Blog" at bounding box center [618, 308] width 31 height 23
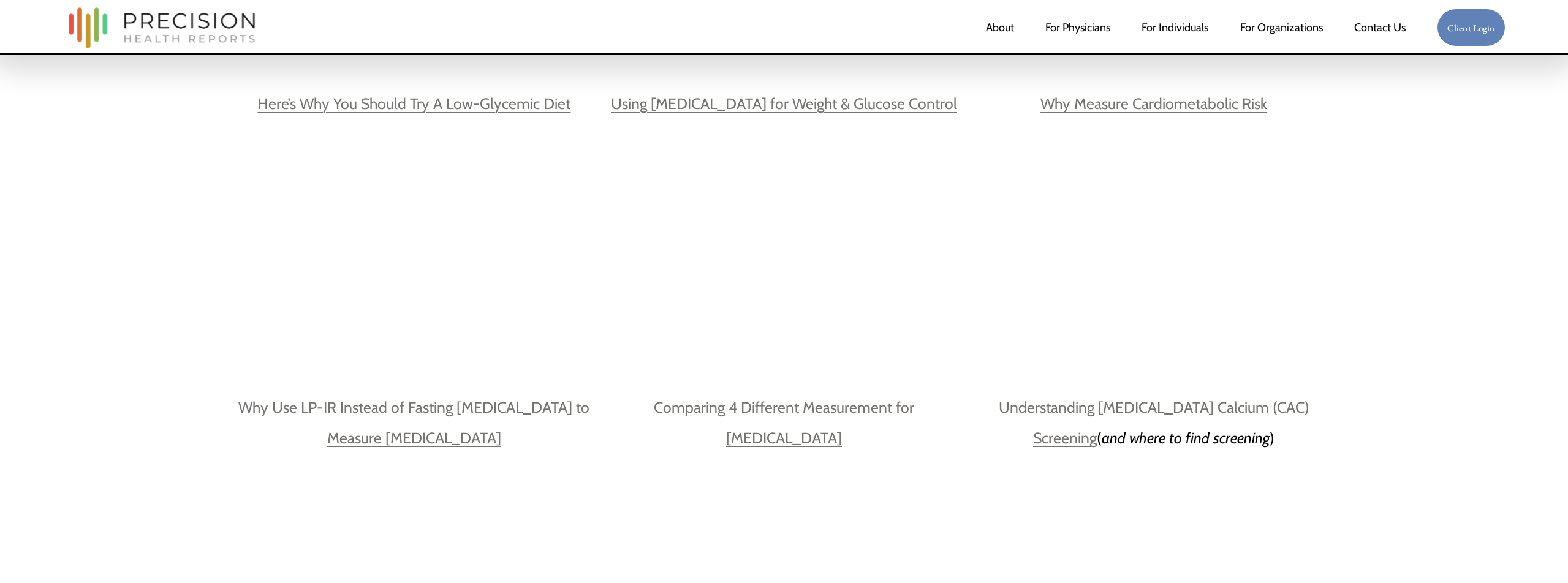
scroll to position [1584, 0]
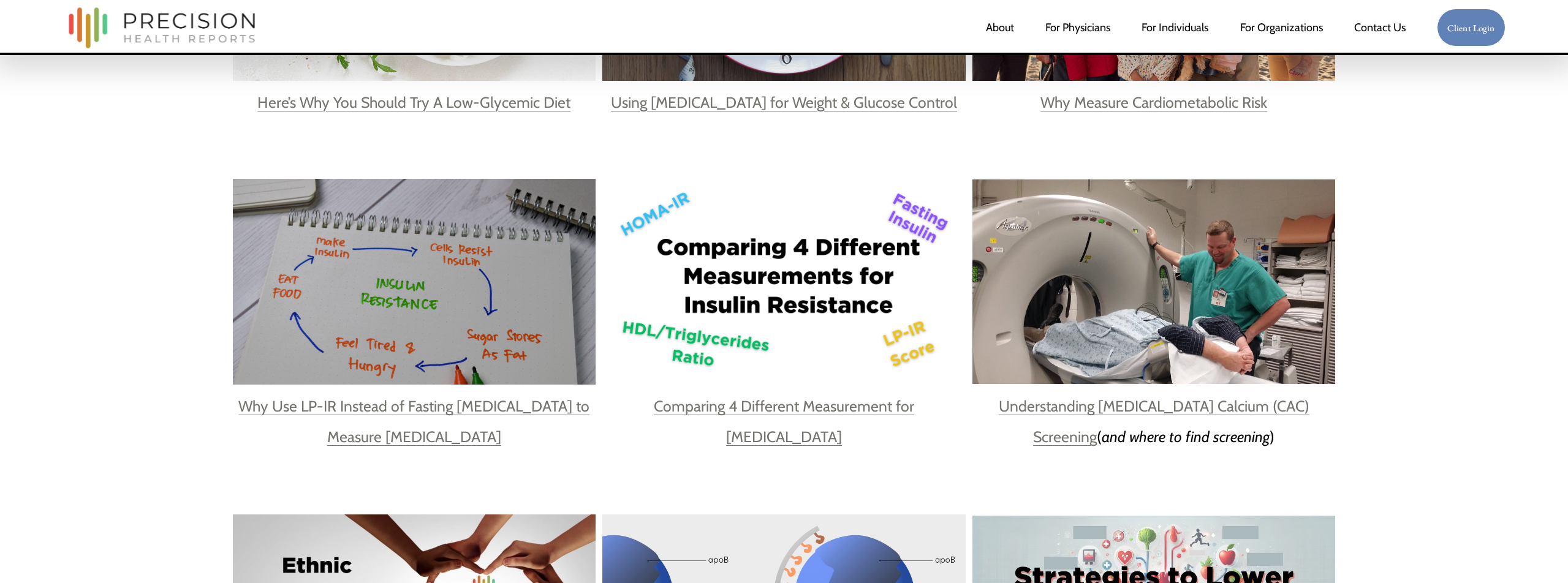
click at [373, 403] on link "Why Use LP-IR Instead of Fasting Insulin to Measure Insulin Resistance" at bounding box center [414, 421] width 351 height 49
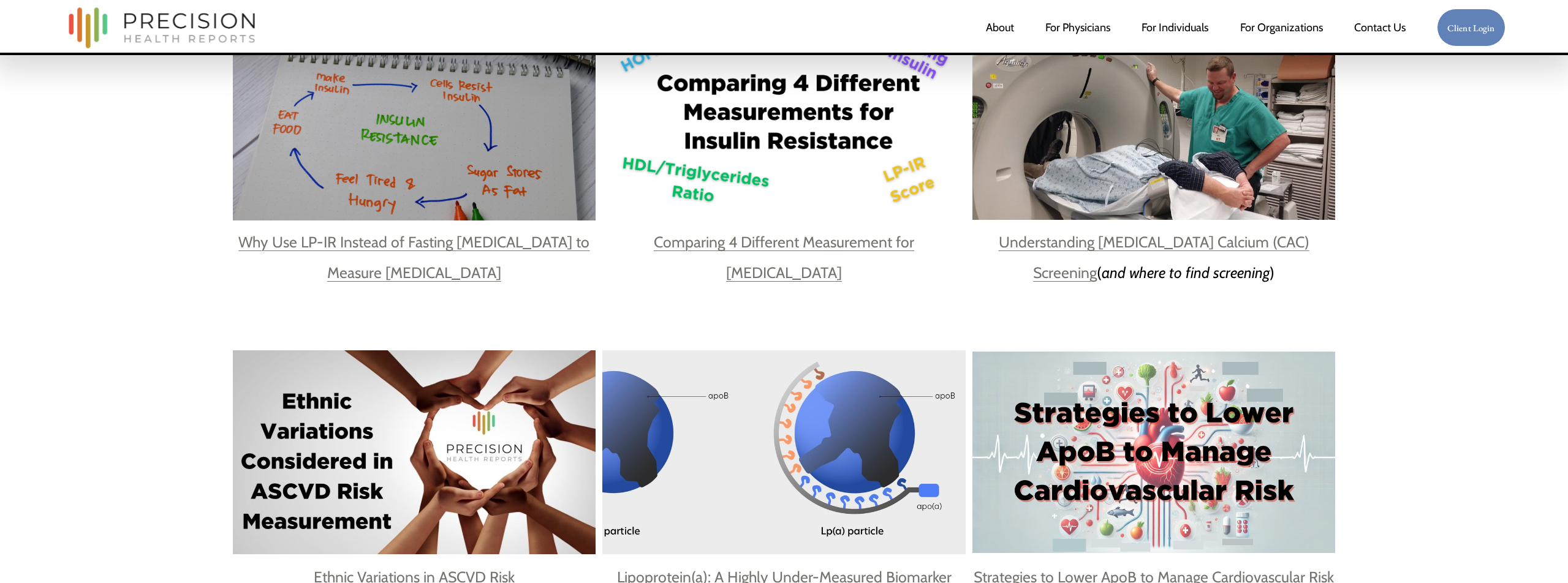
scroll to position [1749, 0]
click at [682, 245] on link "Comparing 4 Different Measurement for Insulin Resistance" at bounding box center [784, 256] width 261 height 49
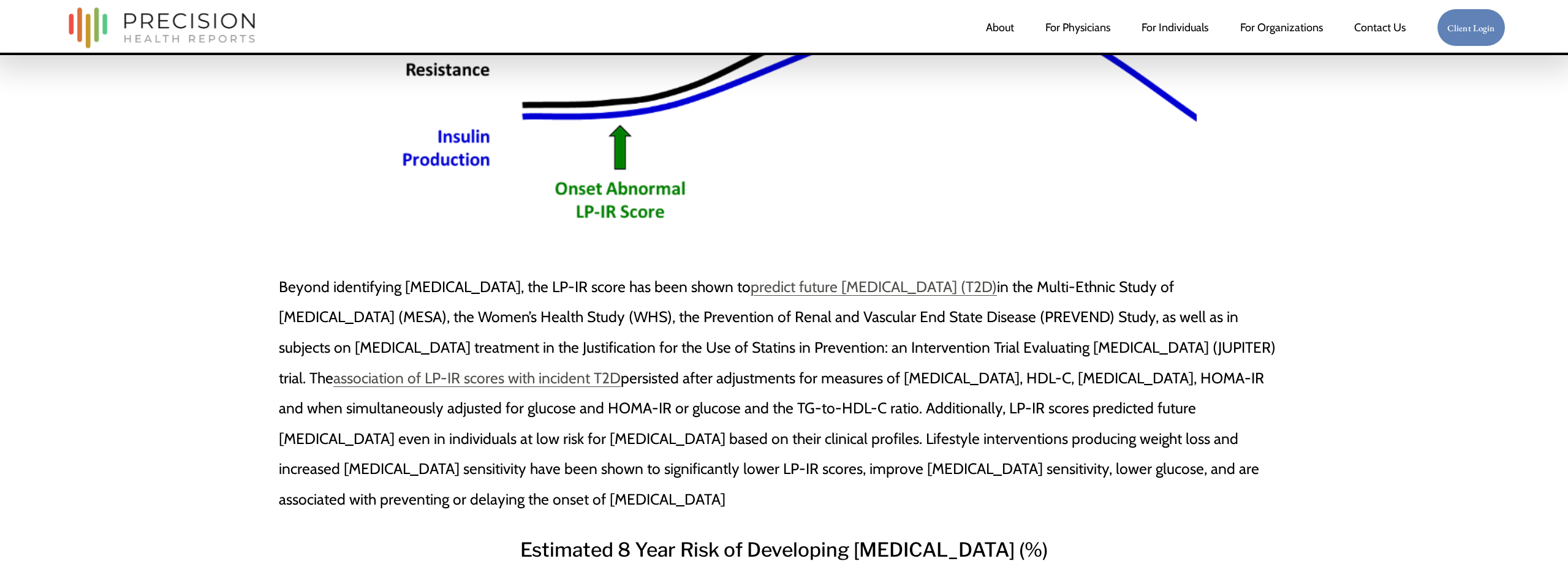
scroll to position [1659, 0]
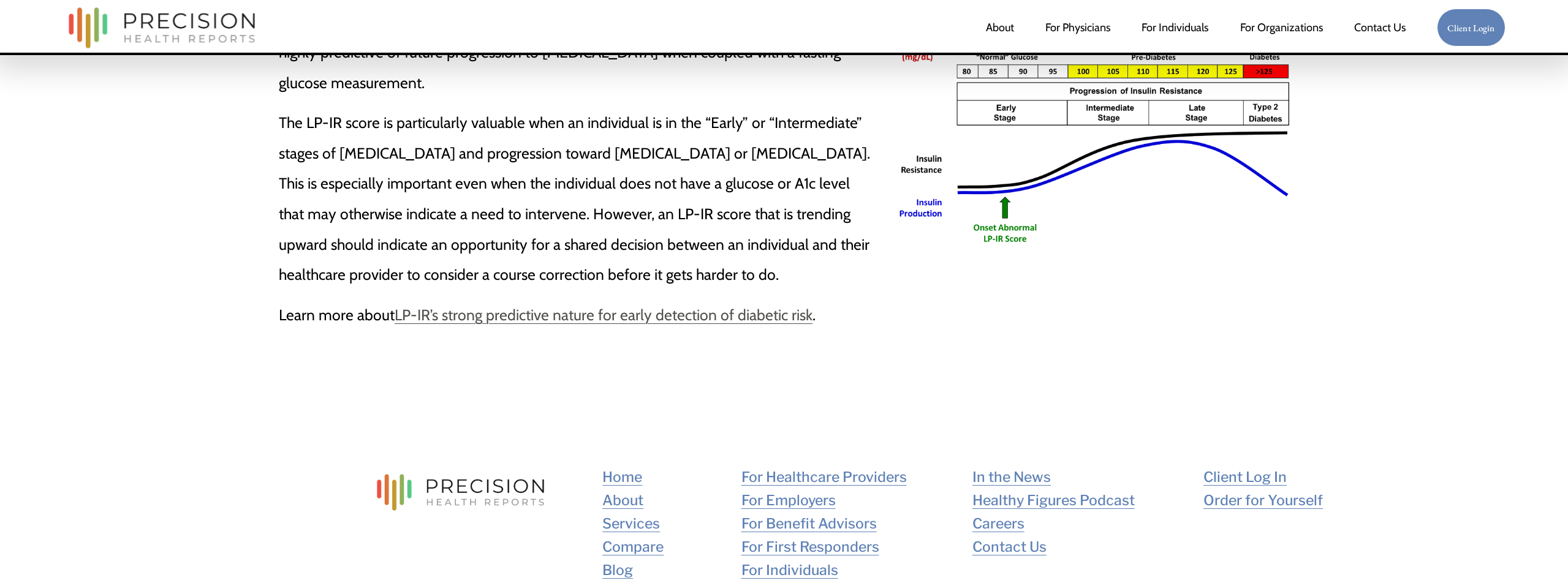
scroll to position [2034, 0]
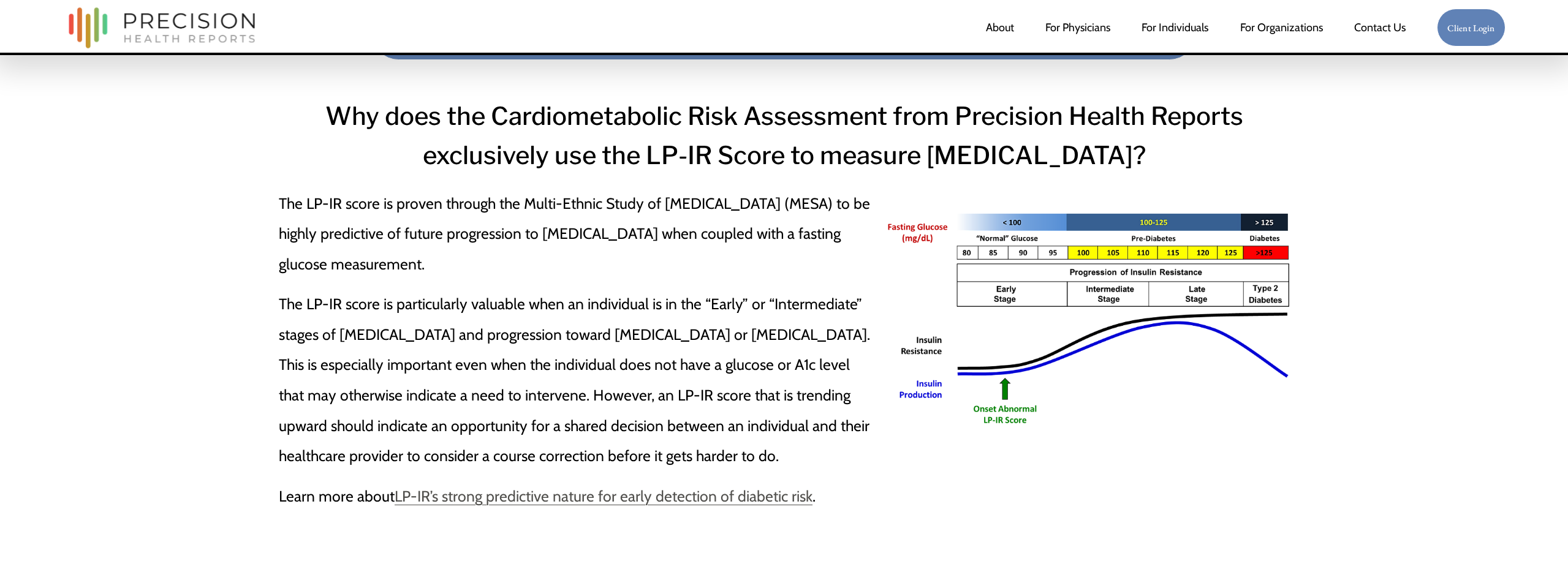
click at [651, 487] on link "LP-IR’s strong predictive nature for early detection of diabetic risk" at bounding box center [604, 496] width 418 height 19
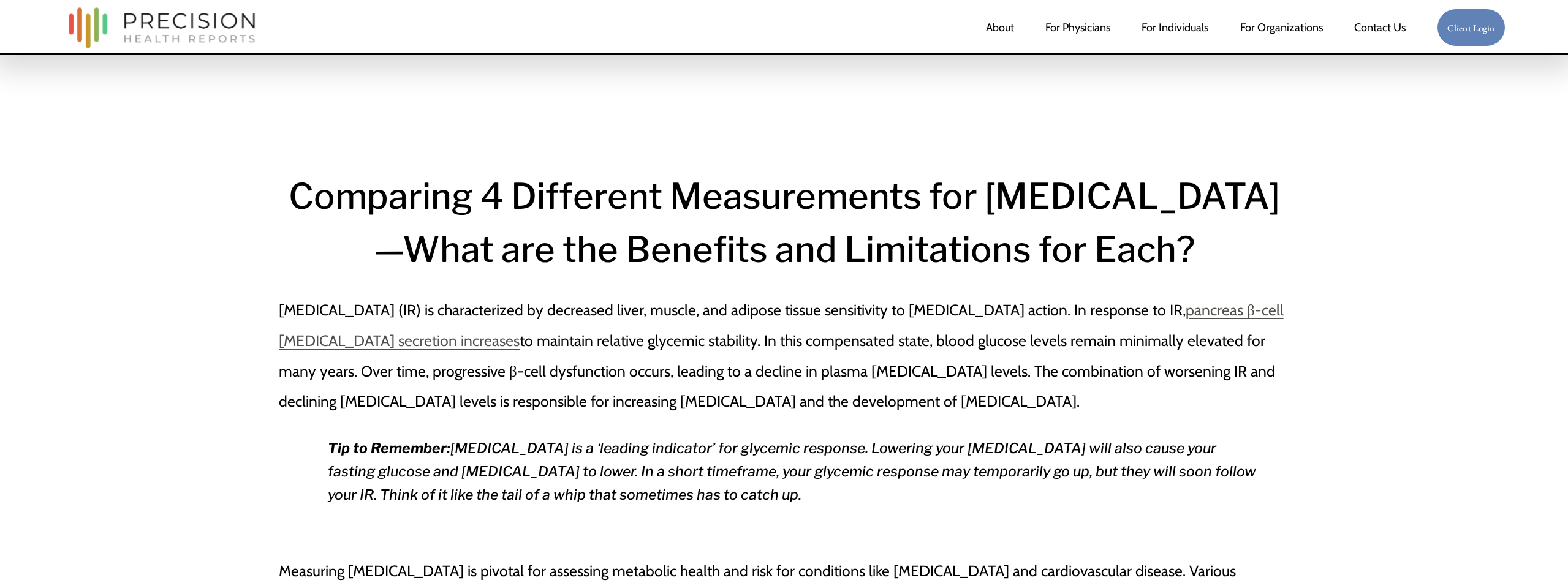
scroll to position [0, 0]
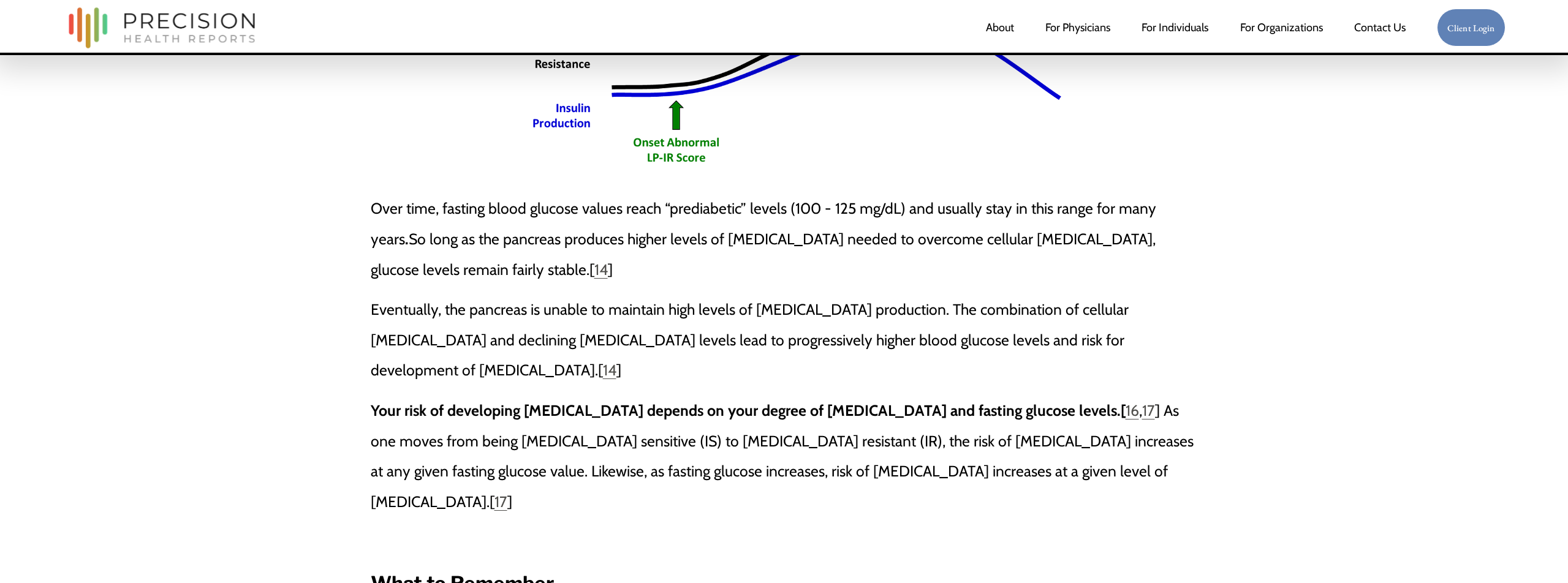
scroll to position [3300, 0]
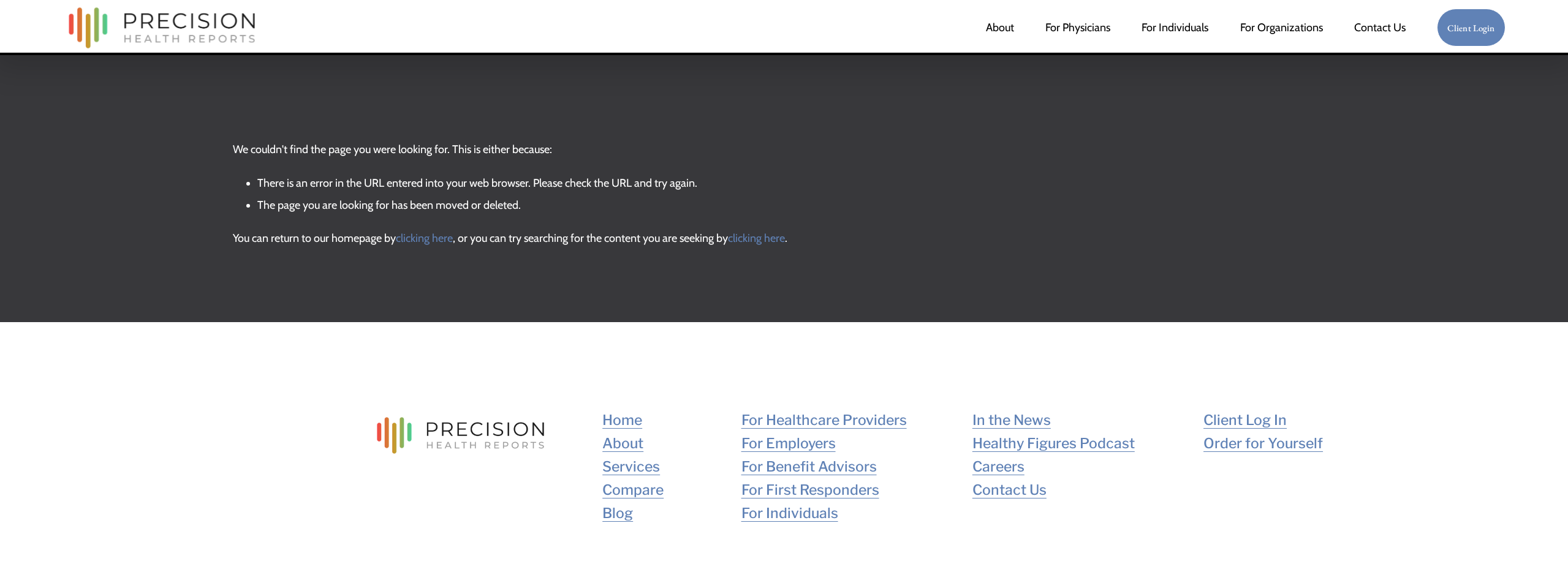
click at [755, 240] on link "clicking here" at bounding box center [756, 238] width 57 height 14
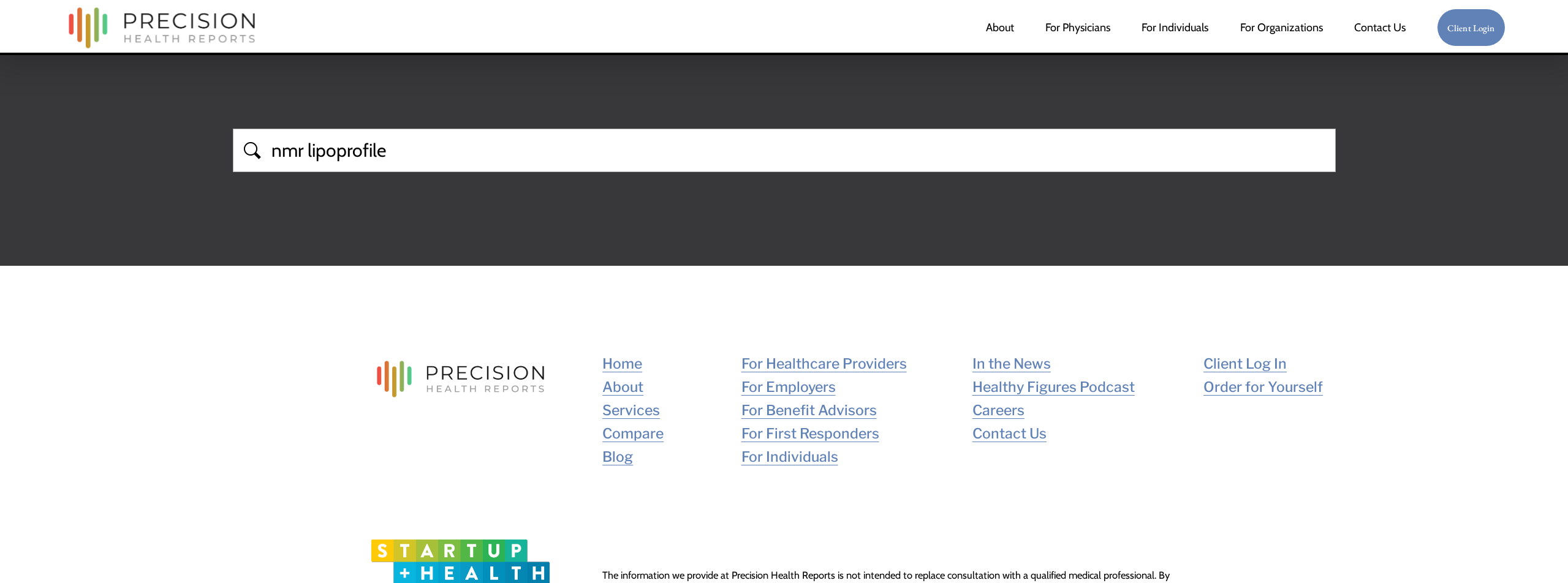
type input "nmr lipoprofile"
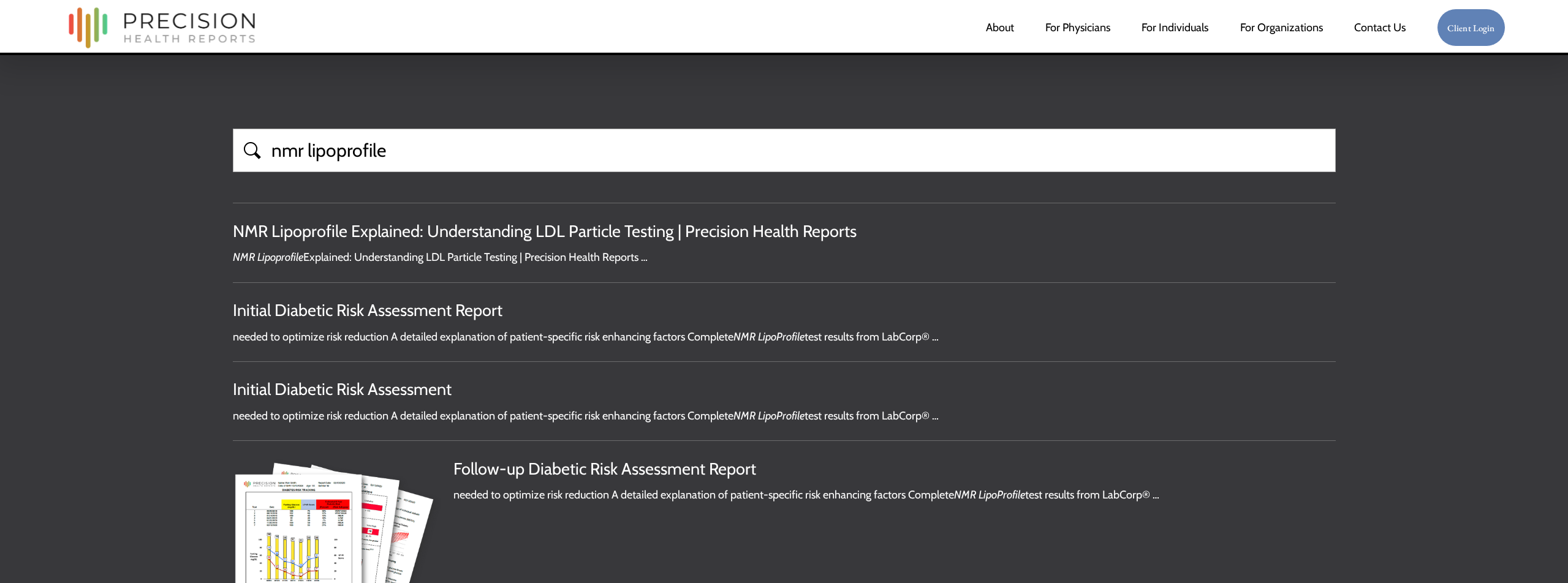
click at [467, 234] on div "NMR Lipoprofile Explained: Understanding LDL Particle Testing | Precision Healt…" at bounding box center [674, 231] width 883 height 22
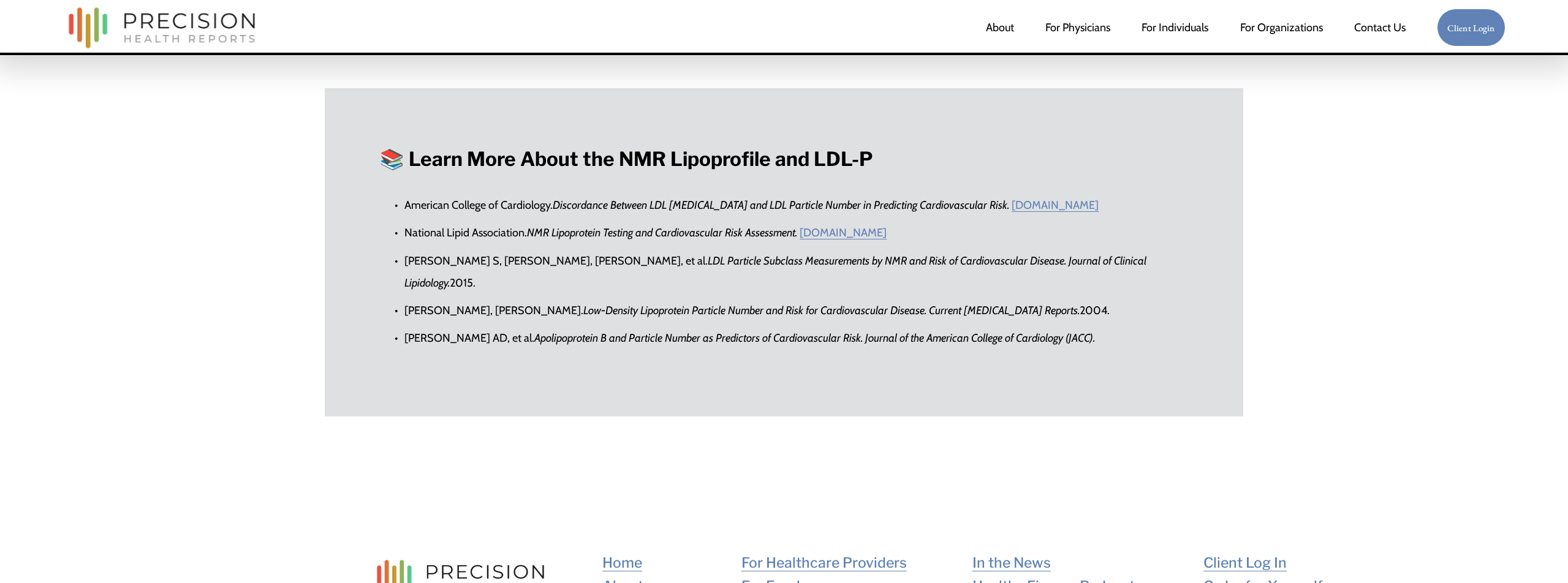
scroll to position [5009, 0]
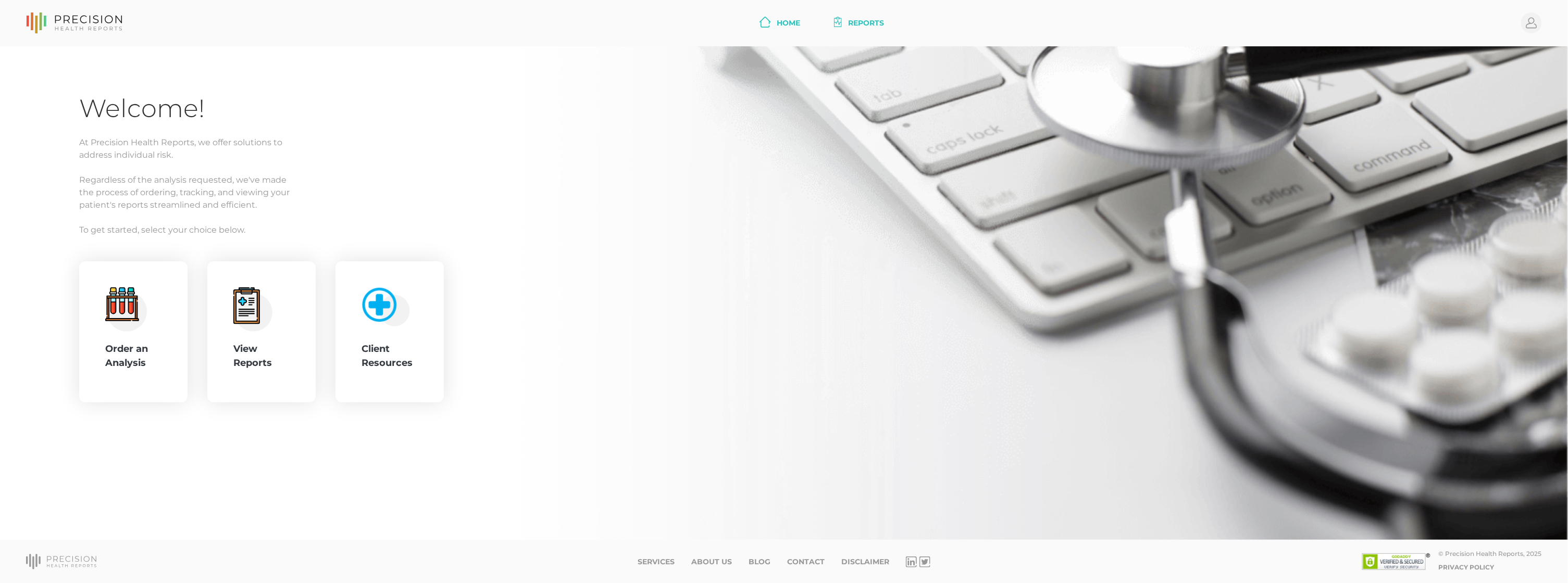
click at [869, 22] on link "Reports" at bounding box center [860, 23] width 59 height 19
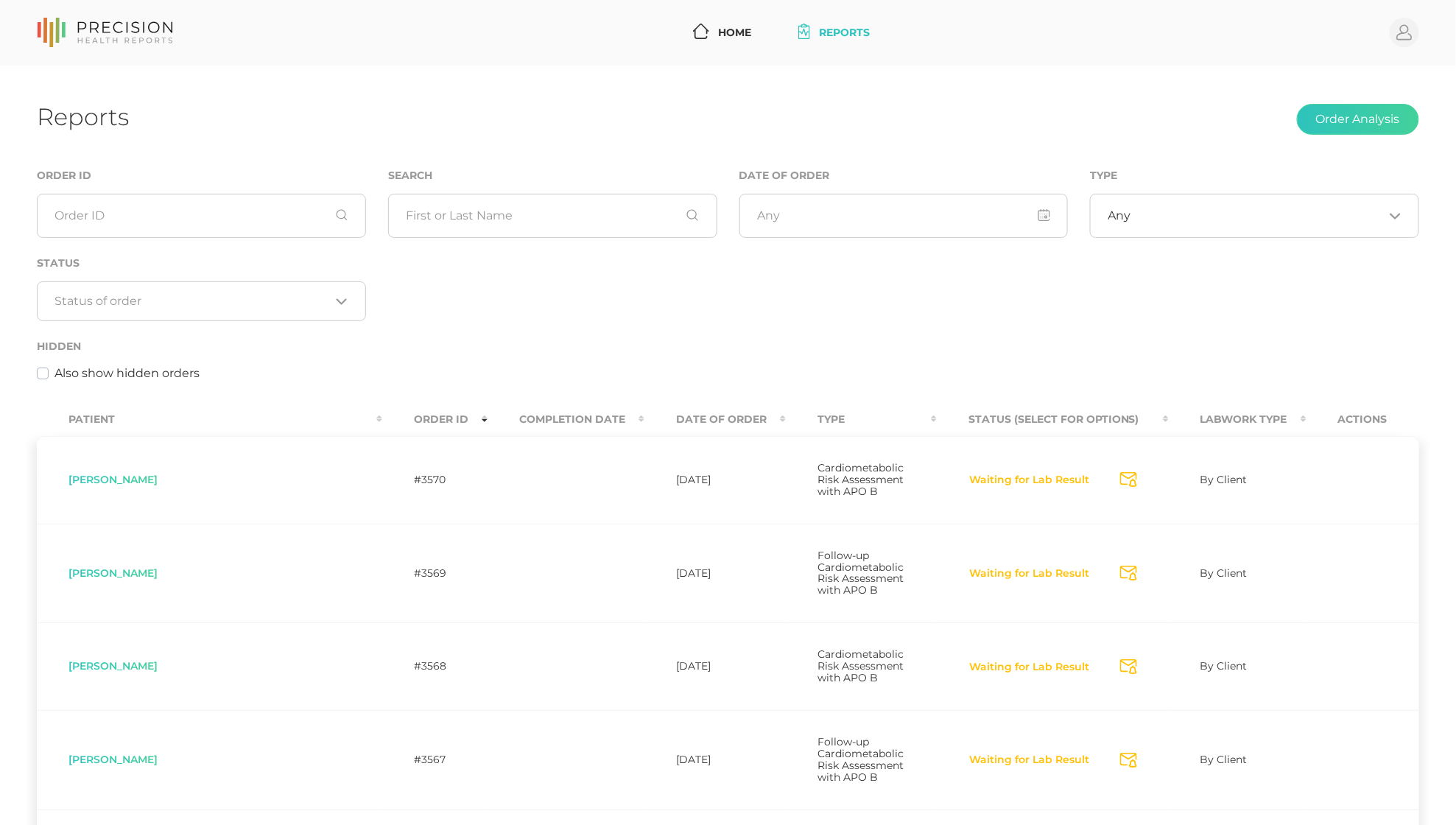
click at [1407, 38] on circle at bounding box center [1404, 32] width 29 height 29
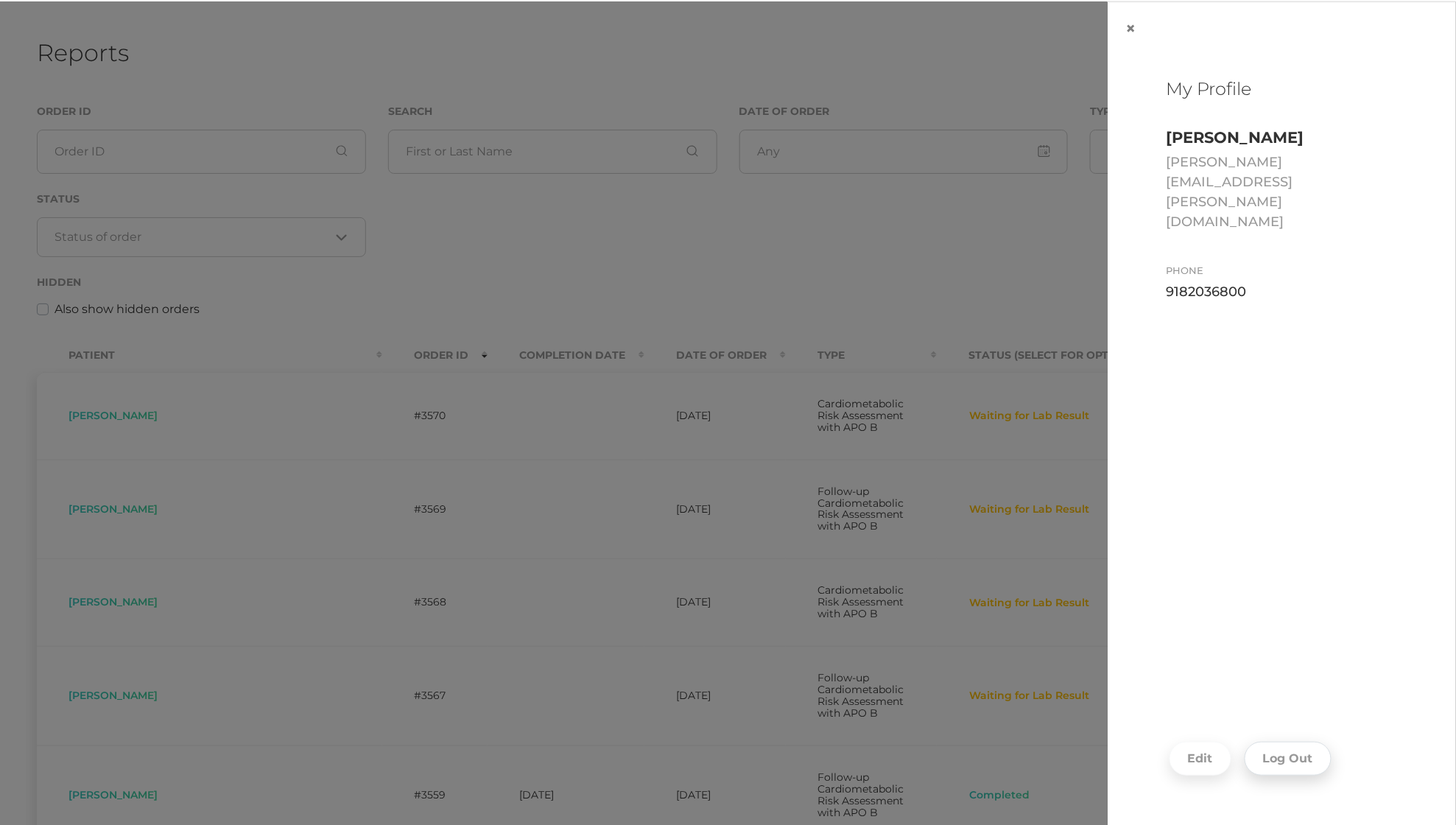
click at [1292, 755] on button "Log Out" at bounding box center [1288, 759] width 87 height 34
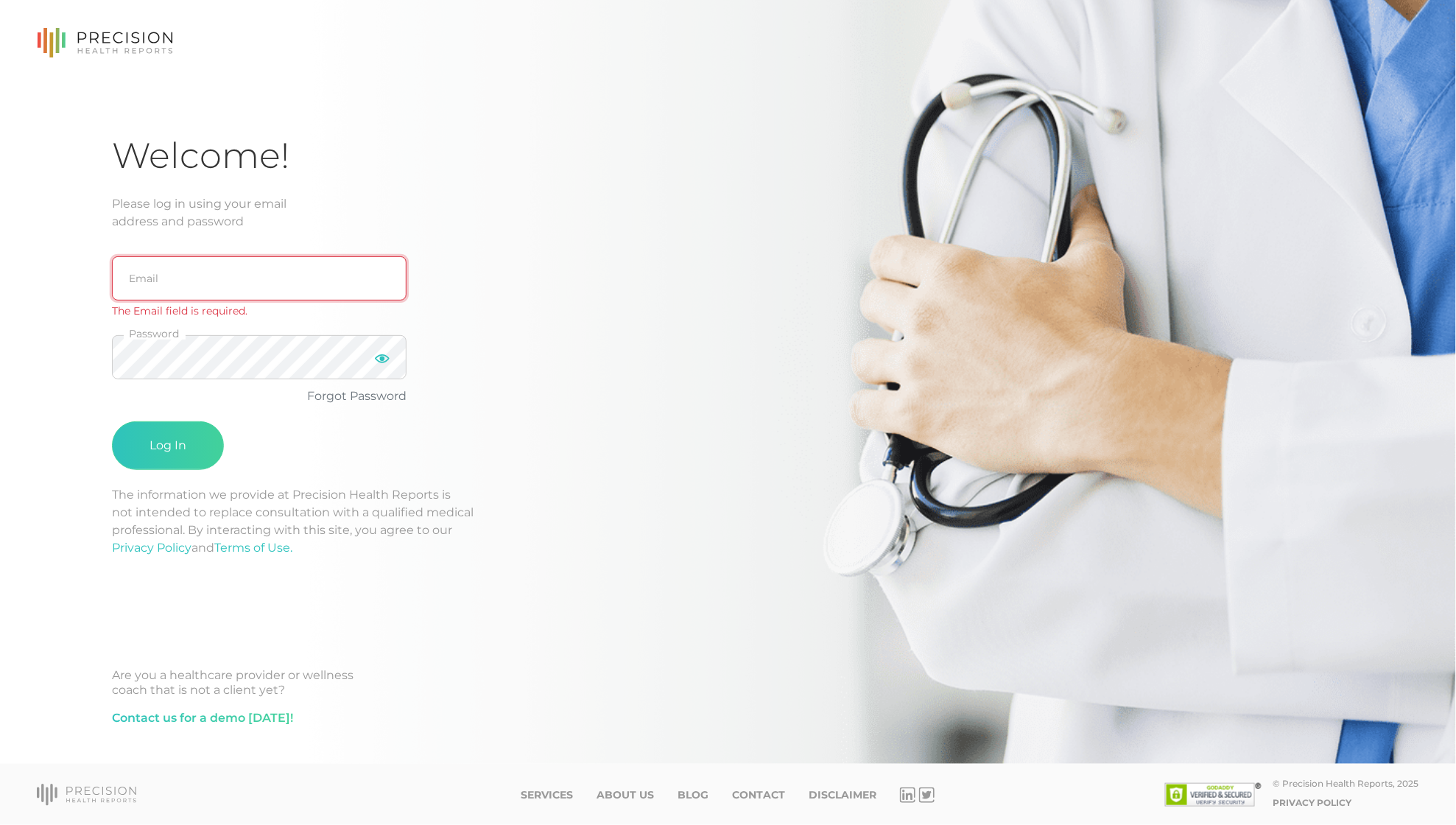
type input "support@precisionhealthreports.com"
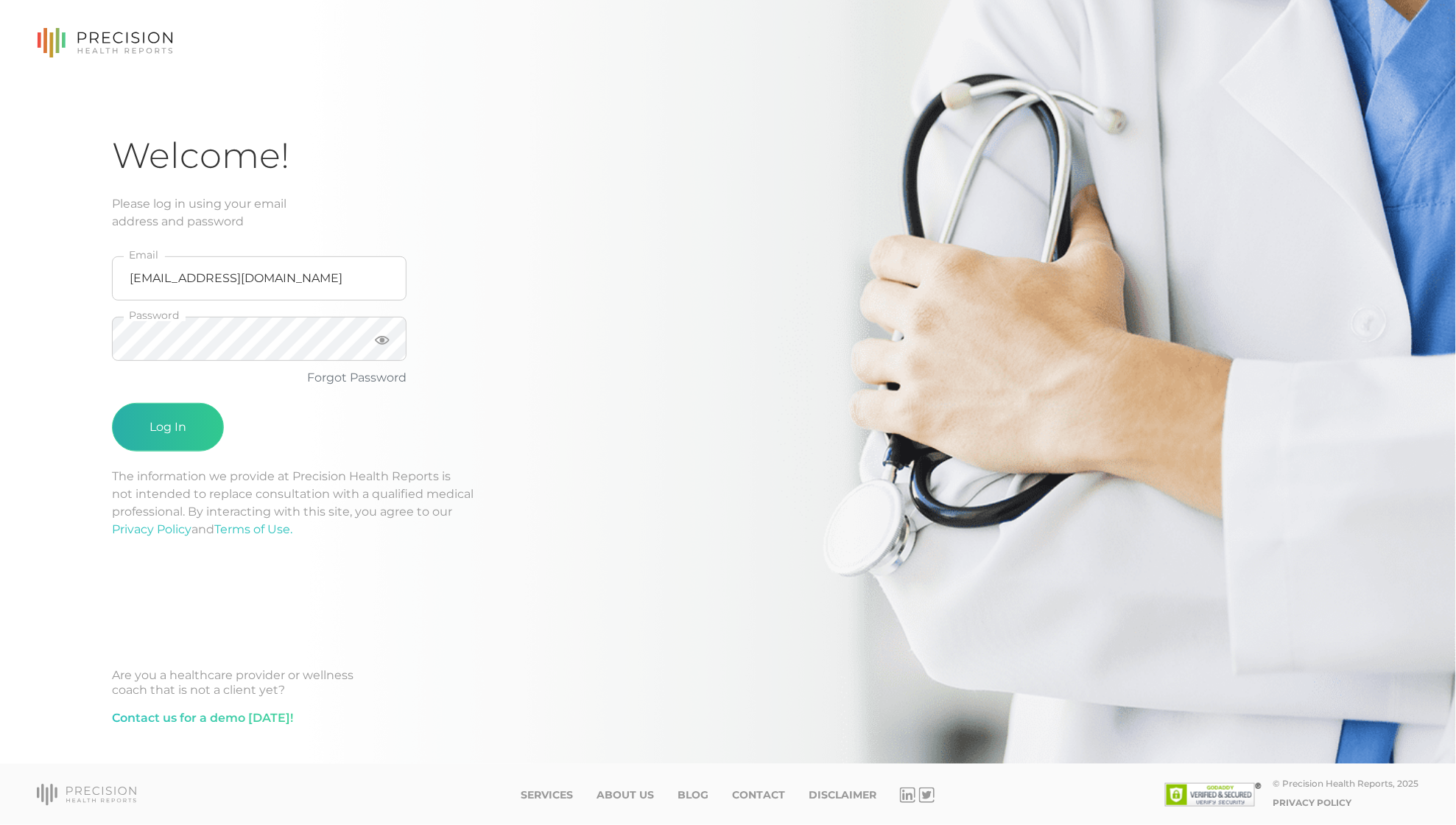
click at [160, 430] on button "Log In" at bounding box center [167, 427] width 112 height 49
